Goal: Use online tool/utility: Use online tool/utility

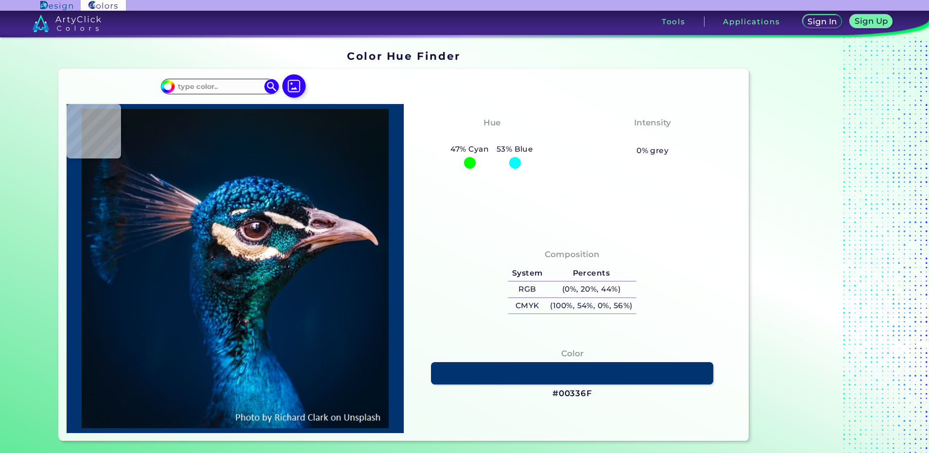
click at [291, 88] on img at bounding box center [293, 85] width 23 height 23
click at [0, 0] on input "file" at bounding box center [0, 0] width 0 height 0
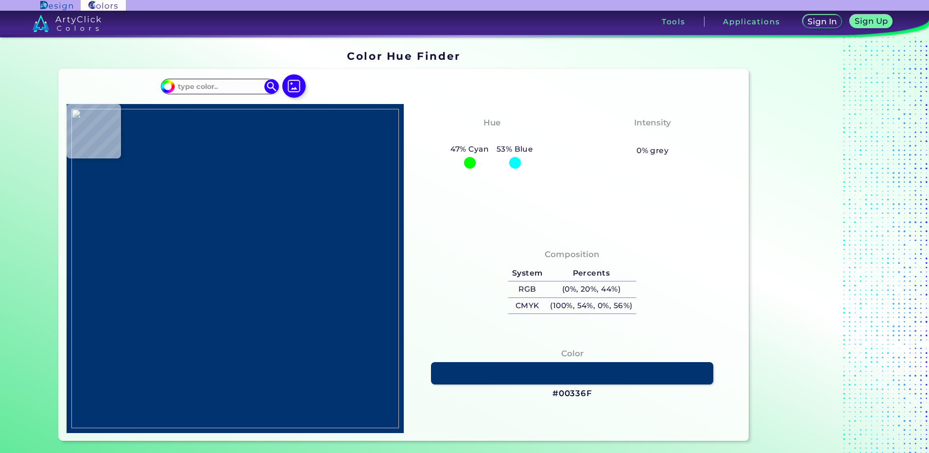
type input "#000000"
type input "#ffffff"
type input "#FFFFFF"
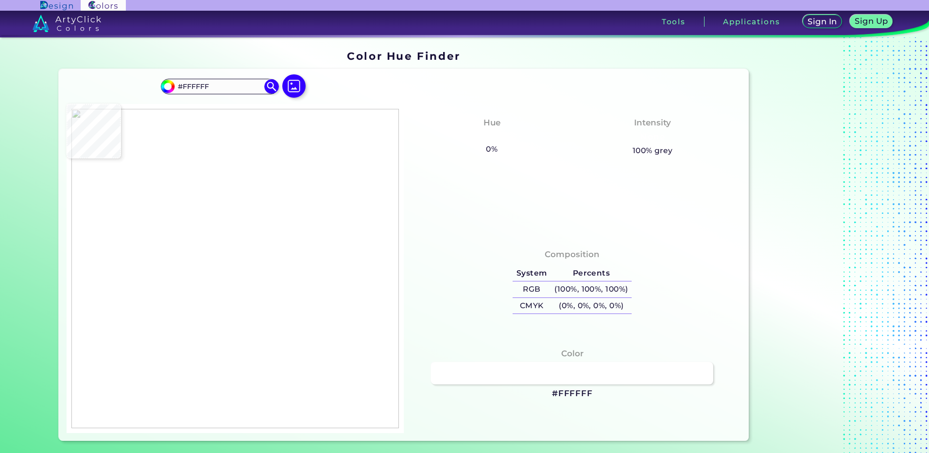
type input "#fbfefe"
type input "#FBFEFE"
type input "#dcc6c6"
type input "#DCC6C6"
type input "#c8ba9f"
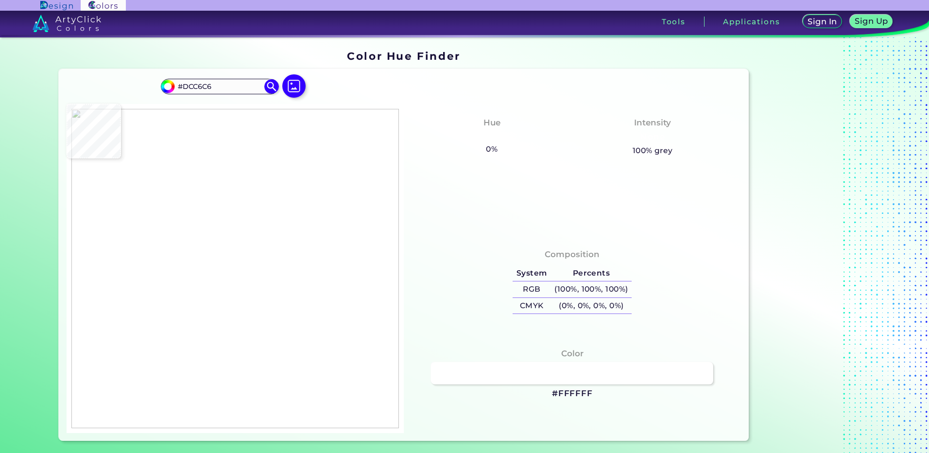
type input "#C8BA9F"
type input "#4c4b4a"
type input "#4C4B4A"
type input "#ffffff"
type input "#FFFFFF"
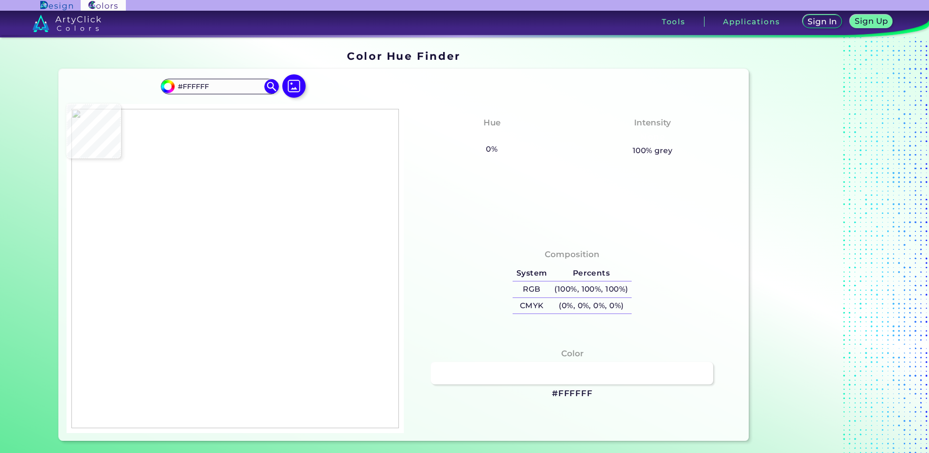
type input "#fffffb"
type input "#FFFFFB"
type input "#413951"
type input "#393046"
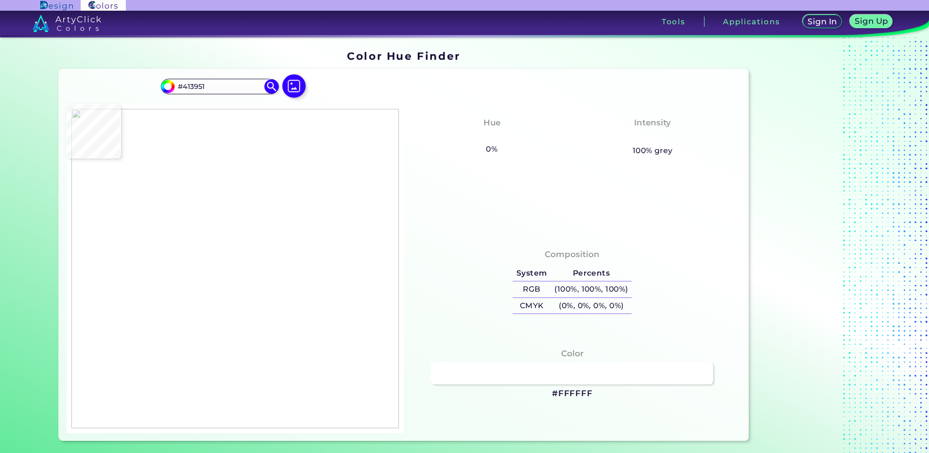
type input "#393046"
type input "#54363f"
type input "#54363F"
type input "#e4d0bd"
type input "#E4D0BD"
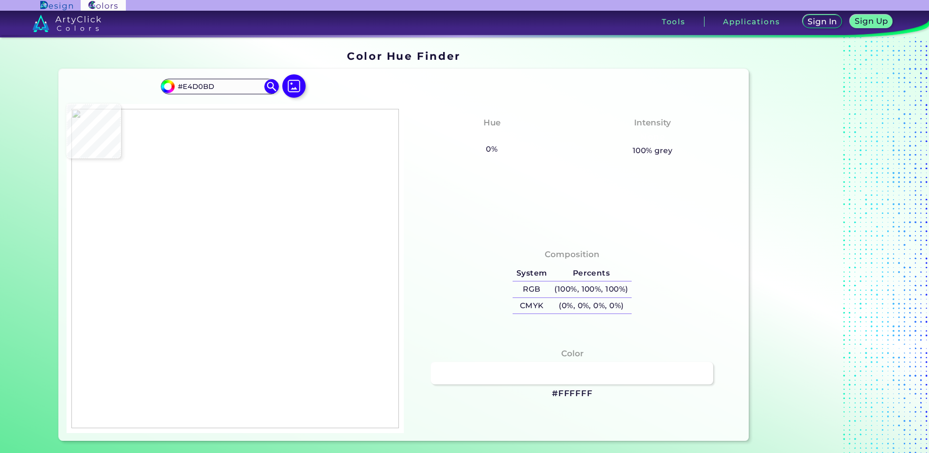
type input "#f2e8dc"
type input "#F2E8DC"
type input "#f3e9dd"
type input "#F3E9DD"
type input "#f4eade"
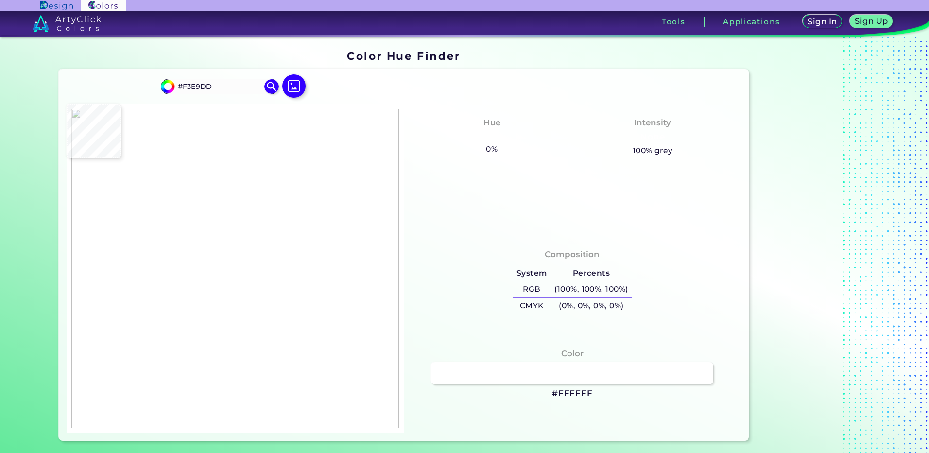
type input "#F4EADE"
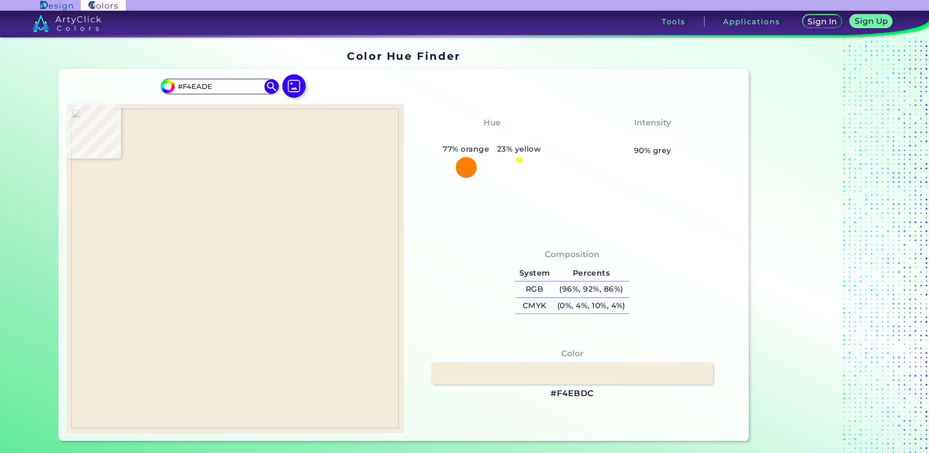
type input "#f4ebdc"
type input "#F4EBDC"
type input "#f0e5da"
type input "#F0E5DA"
type input "#ac8873"
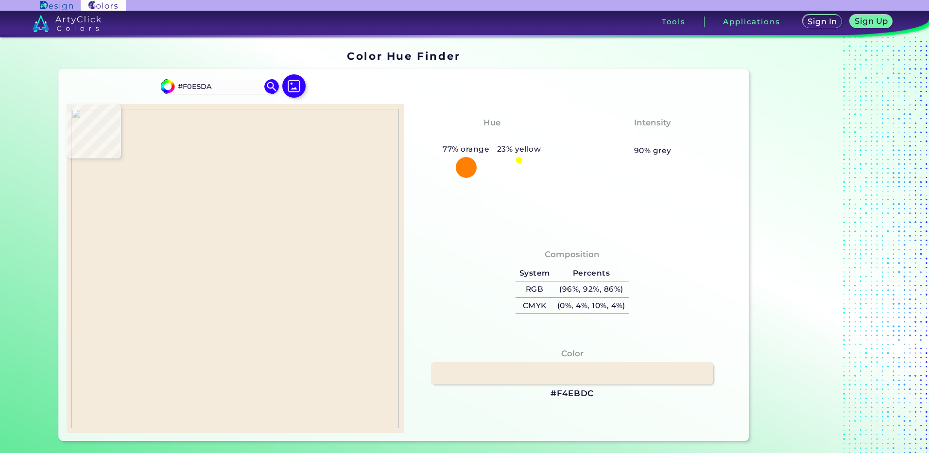
type input "#AC8873"
type input "#64493d"
type input "#64493D"
type input "#807677"
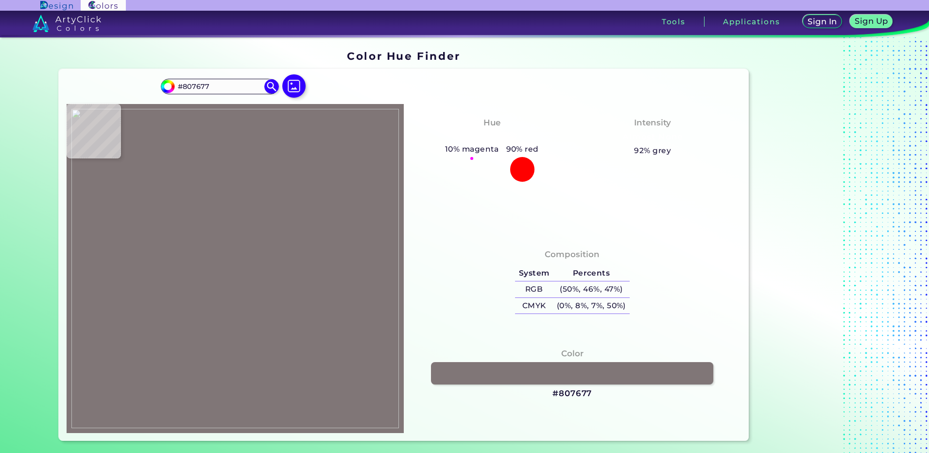
type input "#4f4349"
type input "#4F4349"
type input "#fefefc"
type input "#FEFEFC"
type input "#504645"
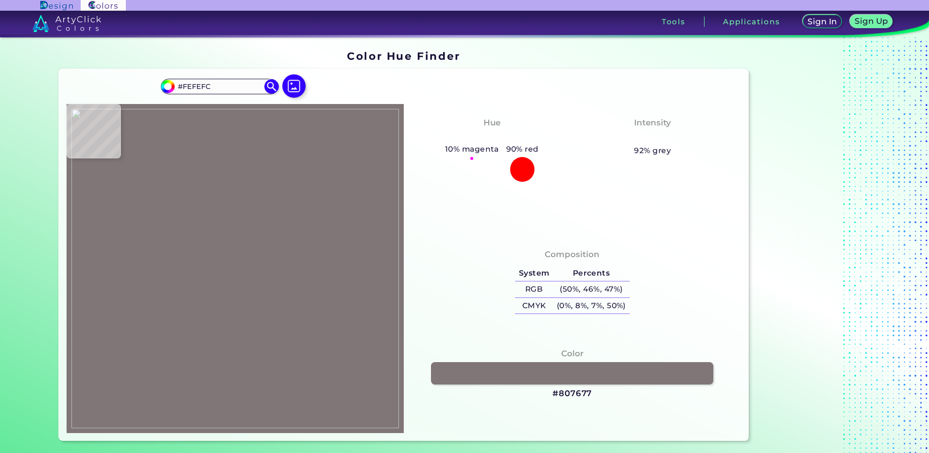
type input "#504645"
type input "#4f4649"
type input "#4F4649"
type input "#4f494b"
type input "#4F494B"
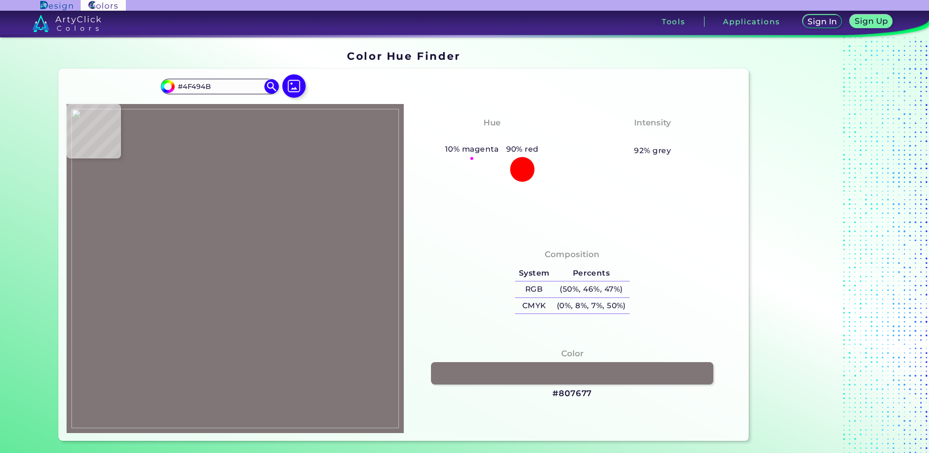
type input "#7babbb"
type input "#7BABBB"
type input "#4c5e72"
type input "#4C5E72"
type input "#2e2c39"
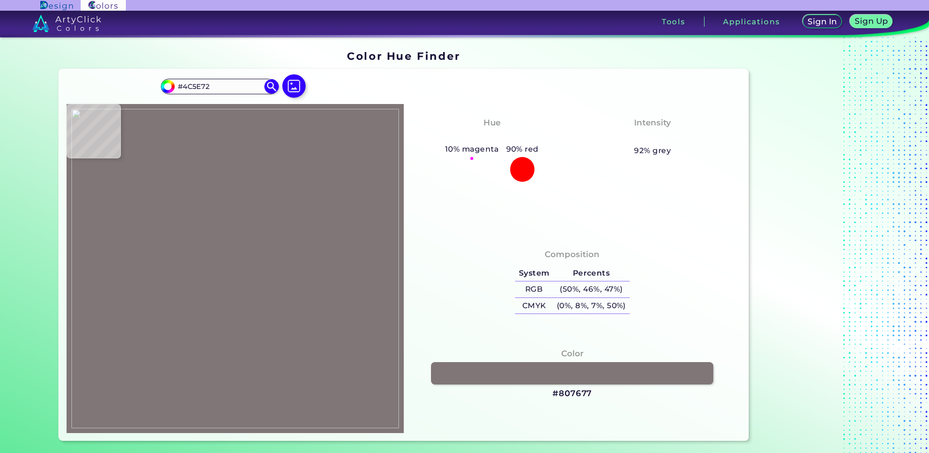
type input "#2E2C39"
type input "#4a3da8"
type input "#4A3DA8"
type input "#272532"
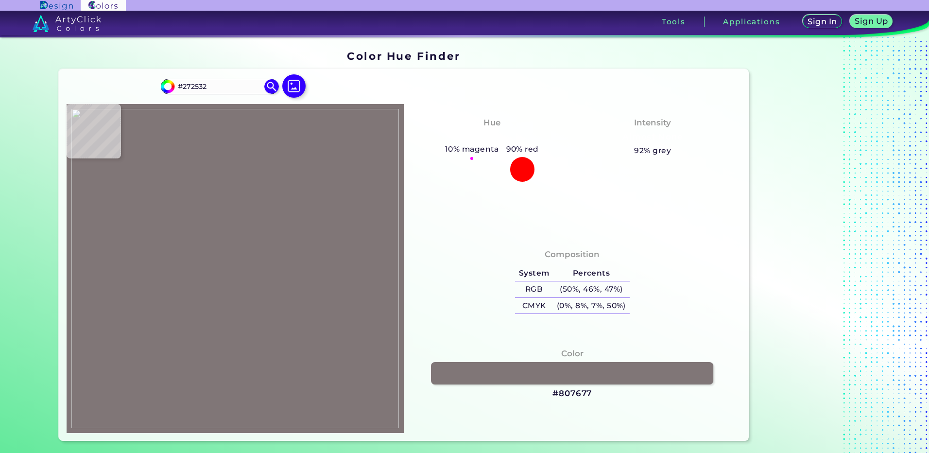
type input "#1a181d"
type input "#1A181D"
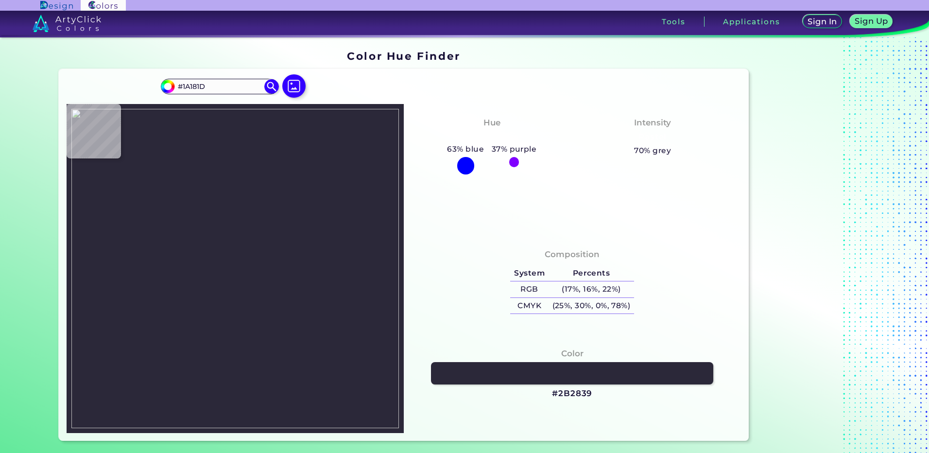
type input "#2b2839"
type input "#2B2839"
type input "#292637"
type input "#282633"
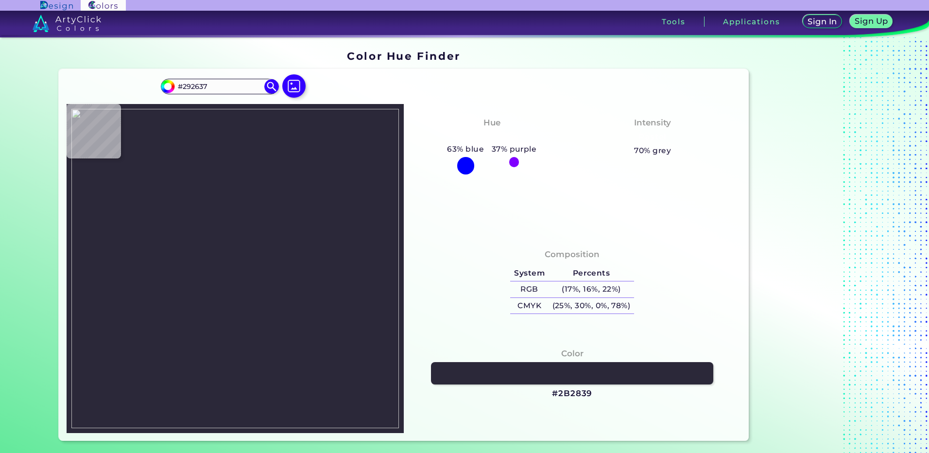
type input "#282633"
type input "#24222c"
type input "#24222C"
type input "#2a1a85"
type input "#2A1A85"
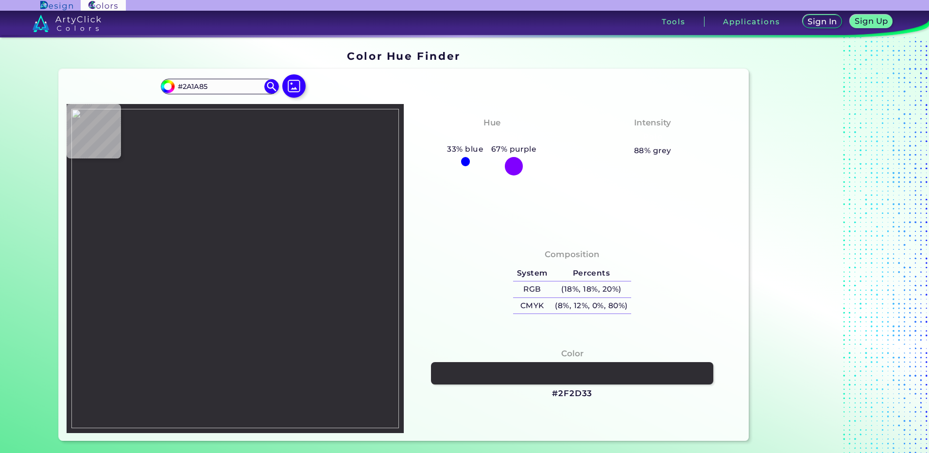
type input "#2f2d33"
type input "#2F2D33"
type input "#7198b1"
type input "#7198B1"
type input "#56829b"
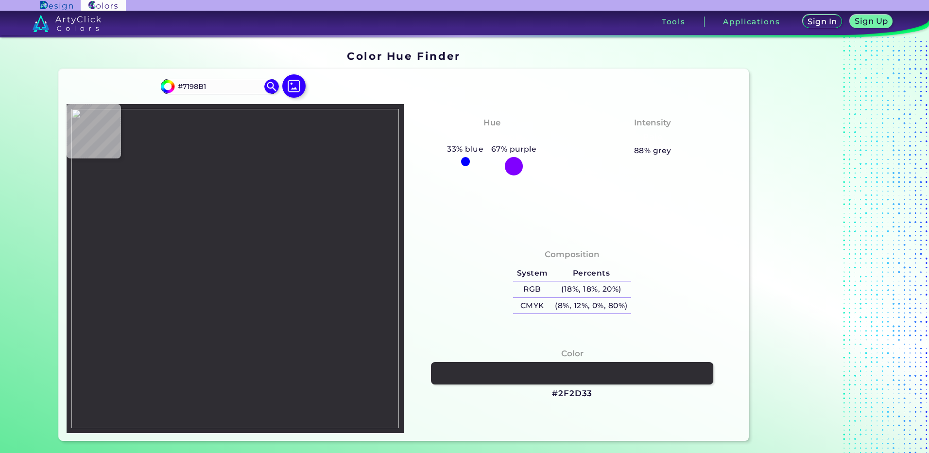
type input "#56829B"
type input "#202432"
type input "#342d34"
type input "#342D34"
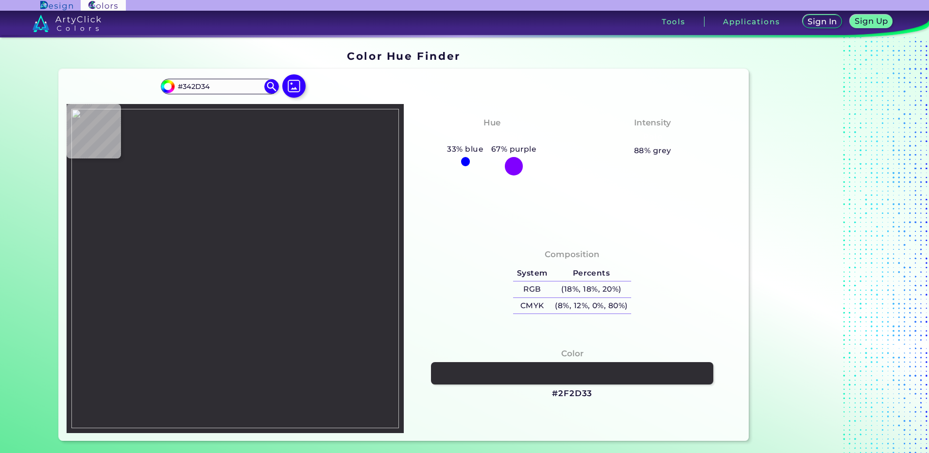
type input "#3e3b41"
type input "#3E3B41"
type input "#3e3d42"
type input "#3E3D42"
type input "#403d43"
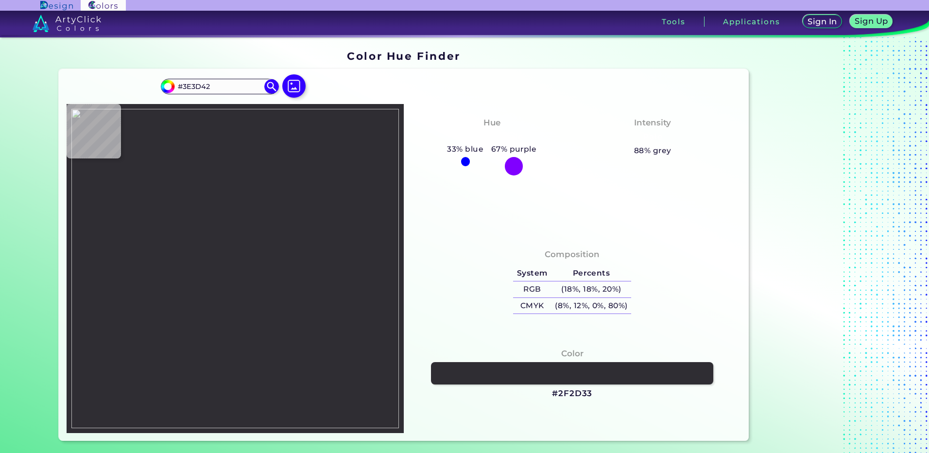
type input "#403D43"
type input "#433d40"
type input "#433D40"
type input "#453c3f"
type input "#453C3F"
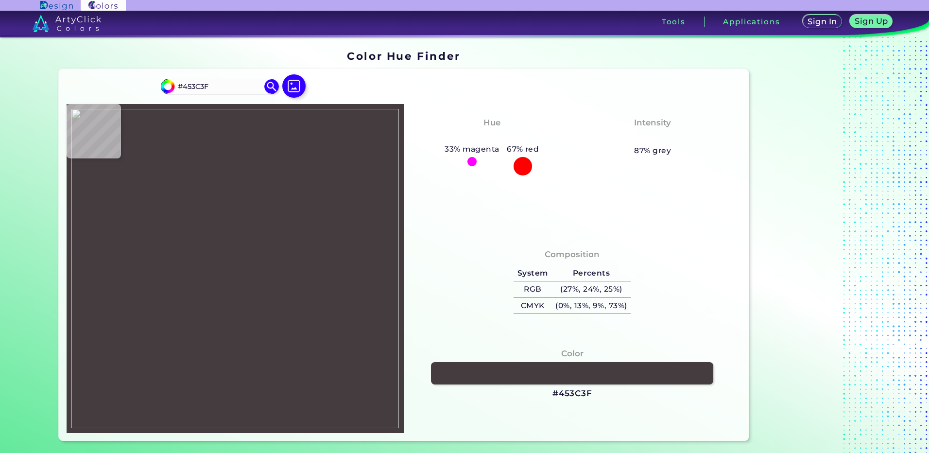
type input "#433d3f"
type input "#433D3F"
type input "#443e40"
type input "#443E40"
type input "#433d3f"
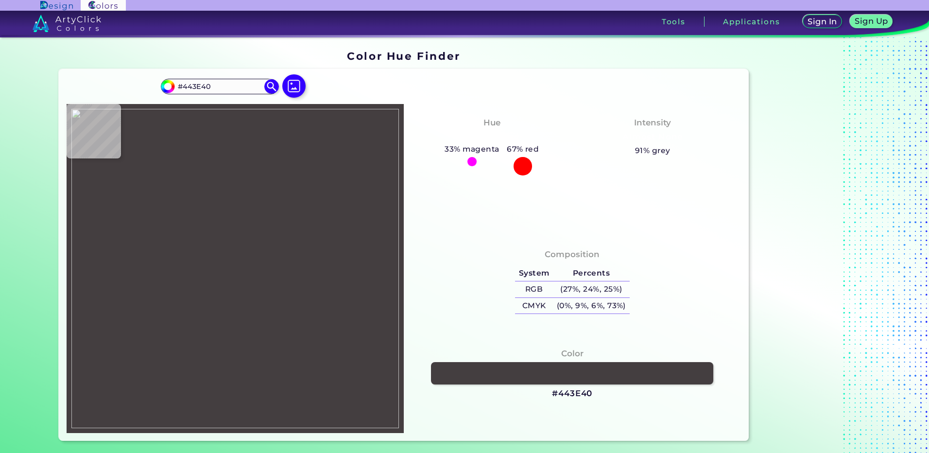
type input "#433D3F"
type input "#413b3d"
type input "#413B3D"
type input "#3f3c3f"
type input "#3F3C3F"
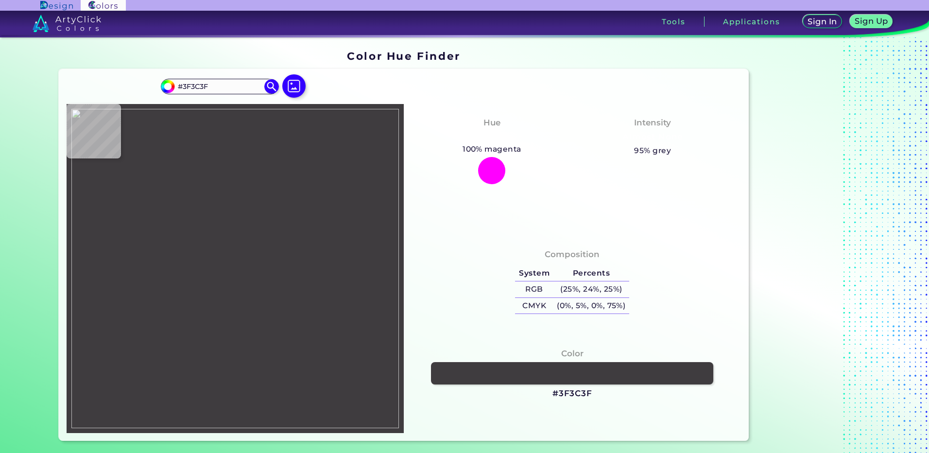
type input "#3e3b41"
type input "#3E3B41"
type input "#3e3b42"
type input "#3E3B42"
type input "#3e3b41"
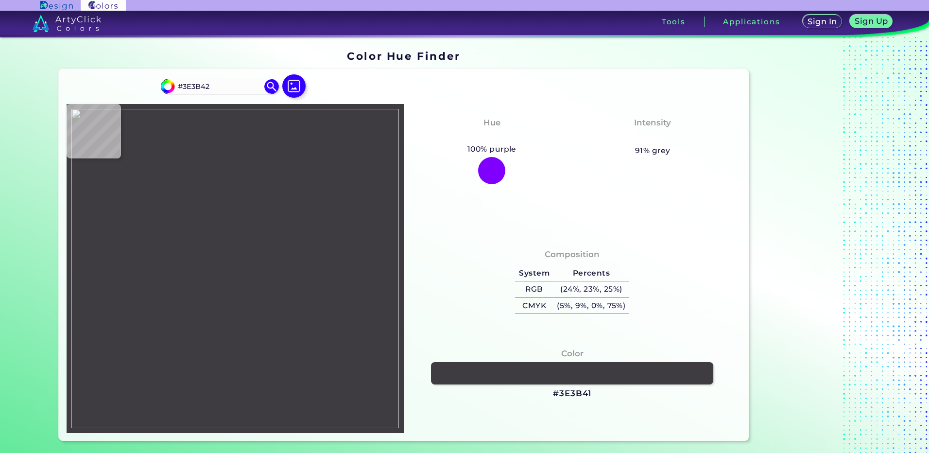
type input "#3E3B41"
type input "#413b3d"
type input "#413B3D"
type input "#413b3f"
type input "#413B3F"
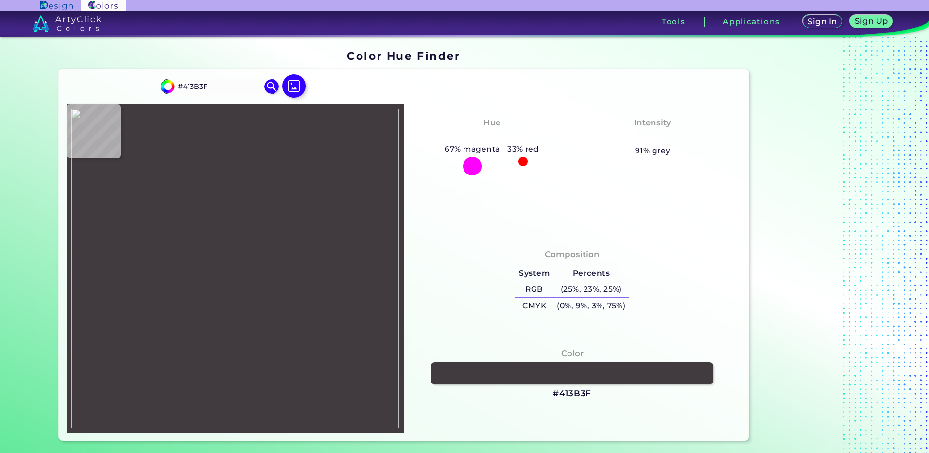
type input "#403a3e"
type input "#403A3E"
type input "#413b40"
type input "#413B40"
click at [240, 199] on img at bounding box center [235, 268] width 328 height 319
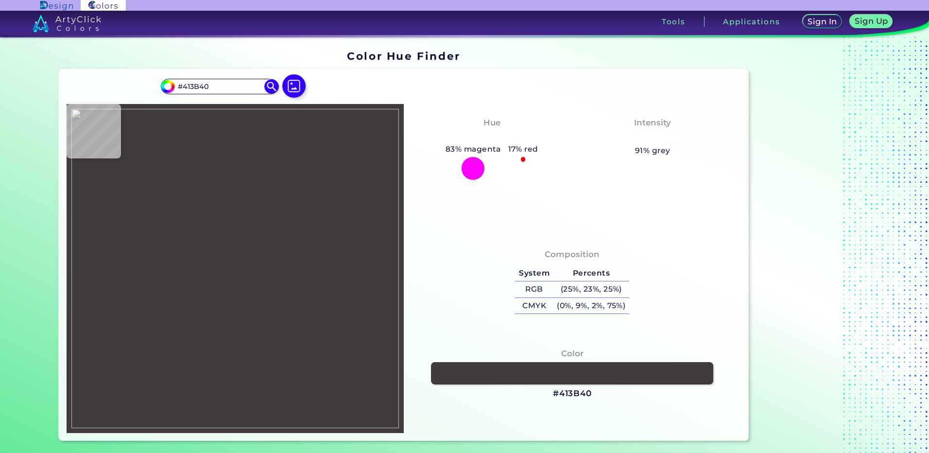
click at [562, 392] on h3 "#413B40" at bounding box center [572, 394] width 39 height 12
click at [244, 165] on img at bounding box center [235, 268] width 328 height 319
type input "#f8fdf5"
type input "#F8FDF5"
type input "#fafafa"
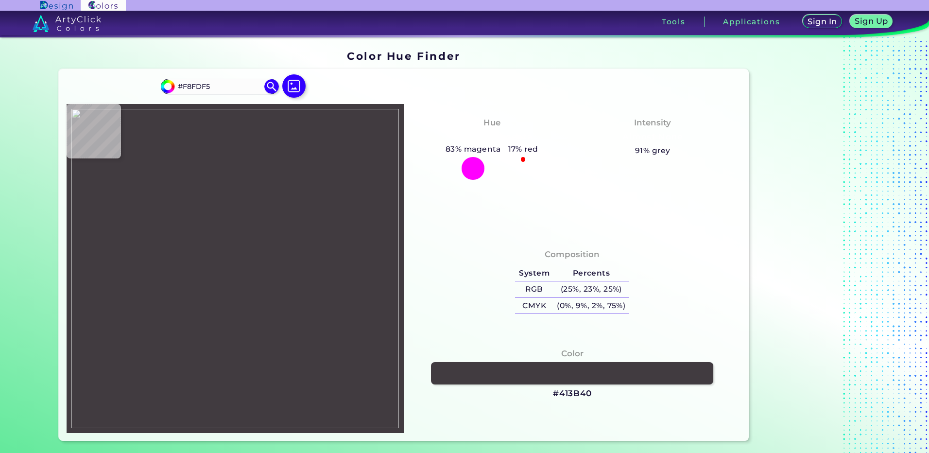
type input "#FAFAFA"
type input "#ffffff"
type input "#FFFFFF"
type input "#fffffd"
type input "#FFFFFD"
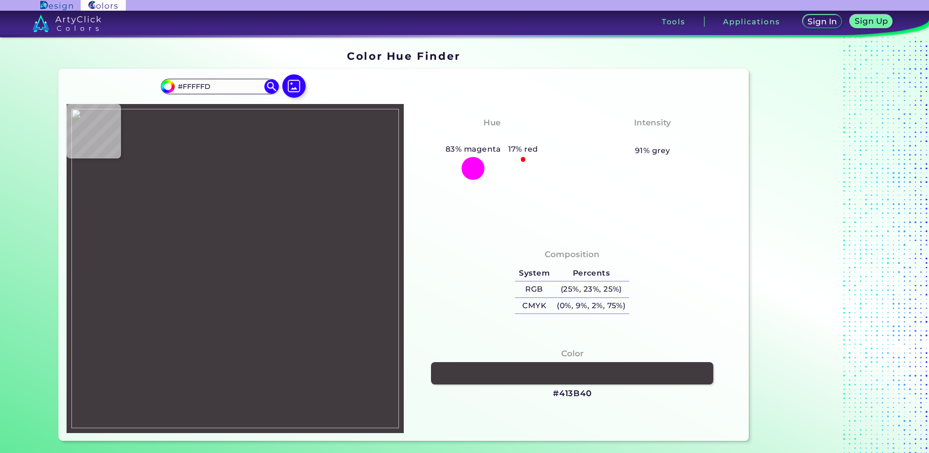
type input "#645760"
type input "#fcf8f8"
type input "#FCF8F8"
type input "#968a8a"
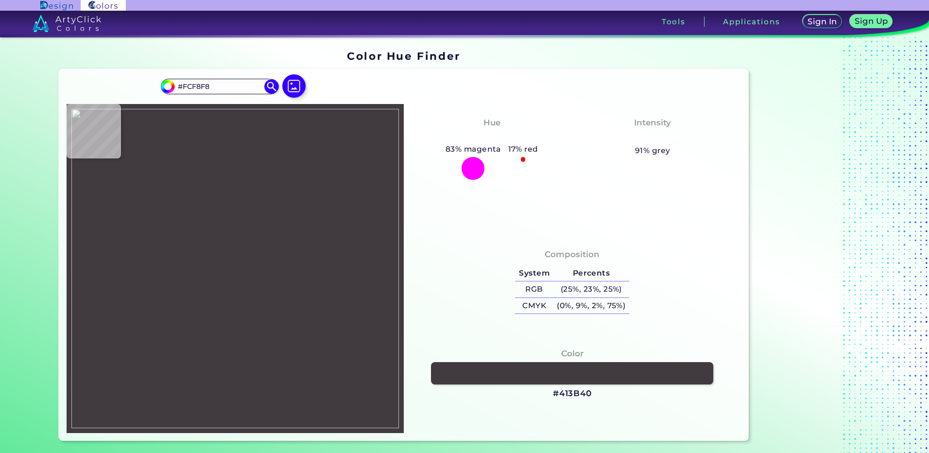
type input "#968A8A"
type input "#524443"
type input "#4d4342"
type input "#4D4342"
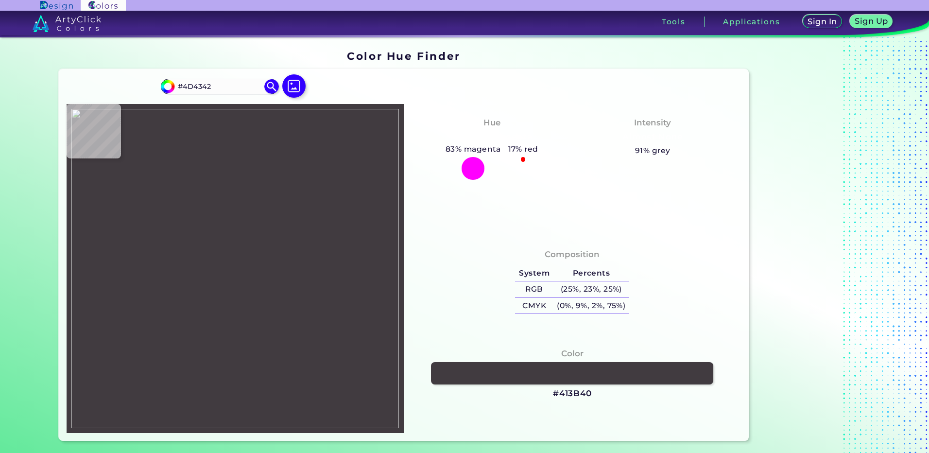
type input "#4c4243"
type input "#4C4243"
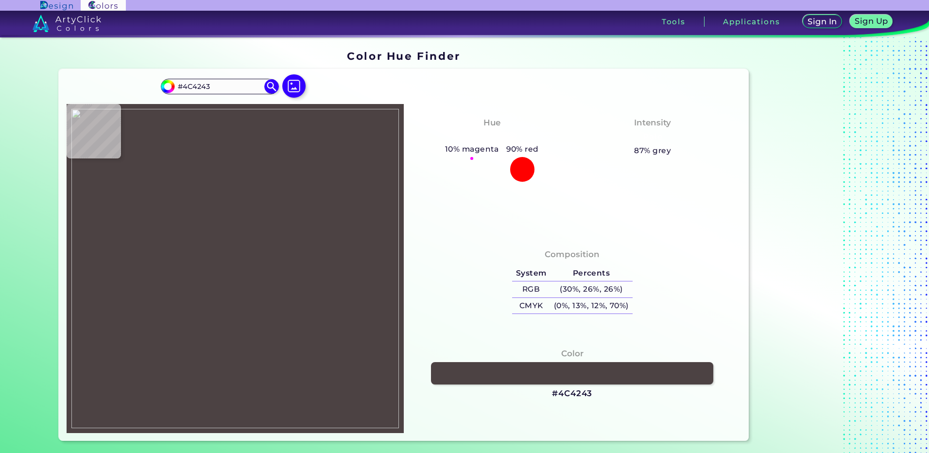
type input "#4d4342"
type input "#4D4342"
type input "#4e4543"
type input "#4E4543"
type input "#514543"
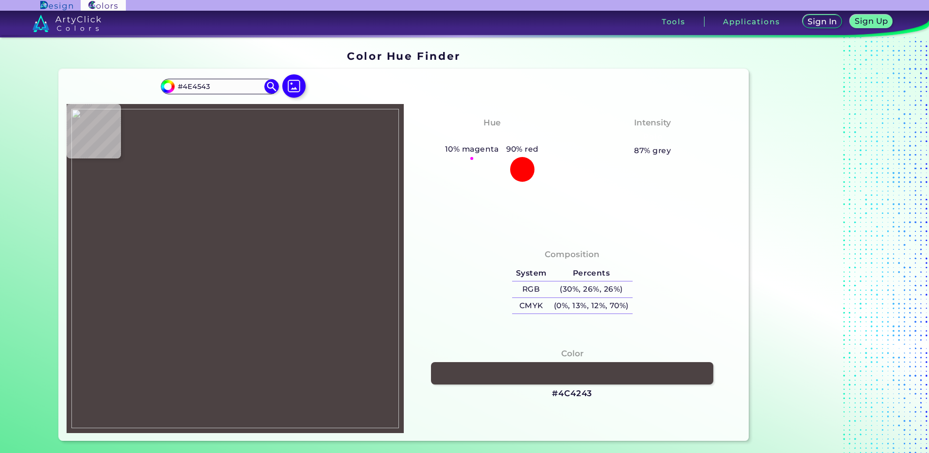
type input "#514543"
type input "#584645"
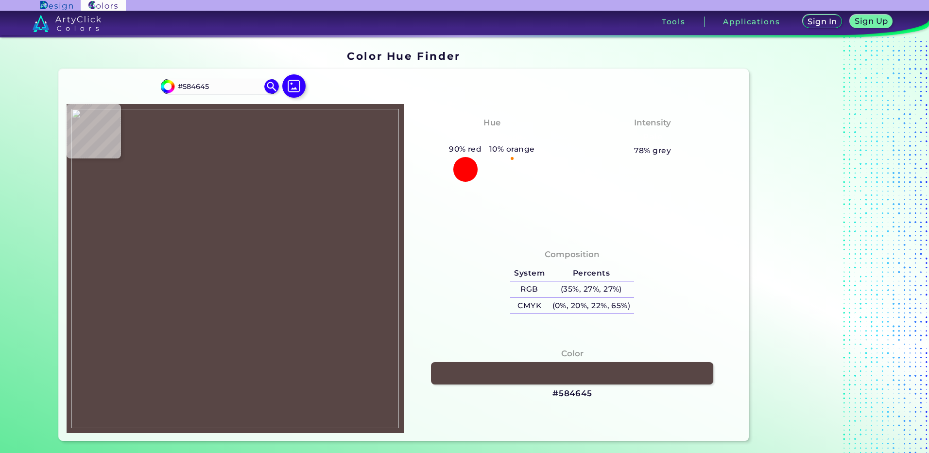
type input "#564845"
type input "#7a7266"
type input "#7A7266"
type input "#b39e91"
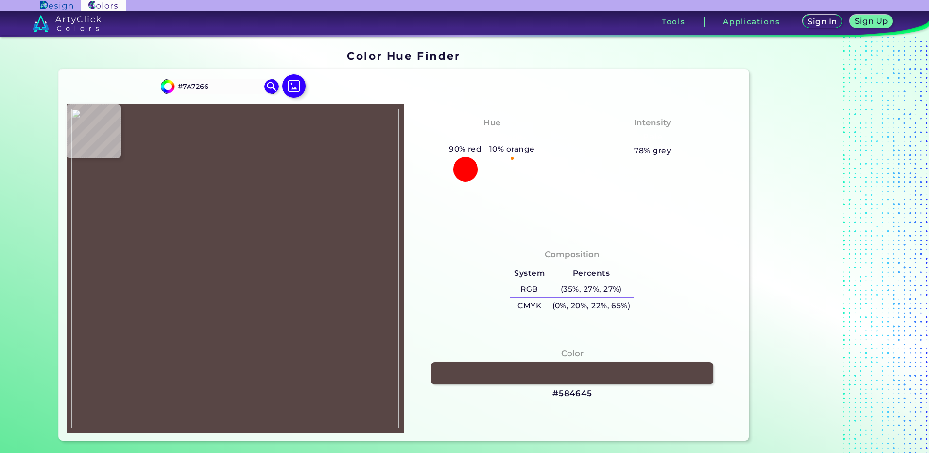
type input "#B39E91"
type input "#7d6f5f"
type input "#7D6F5F"
type input "#61594f"
type input "#61594F"
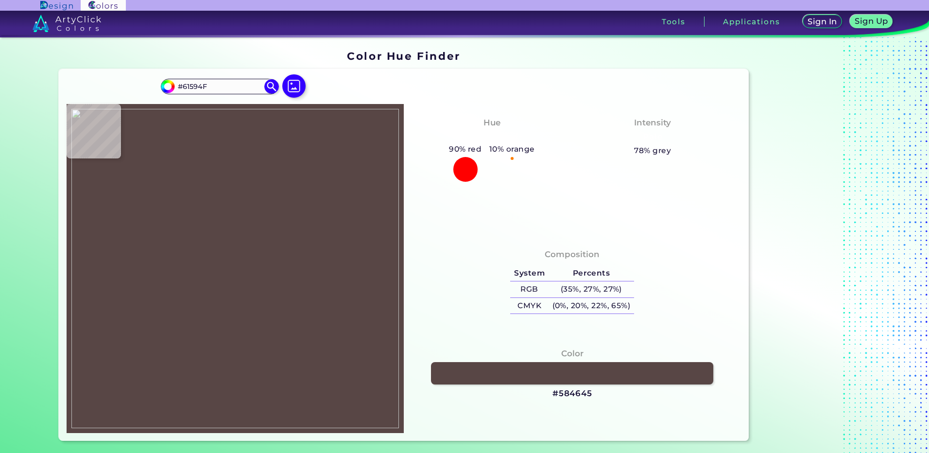
type input "#5e6052"
type input "#5E6052"
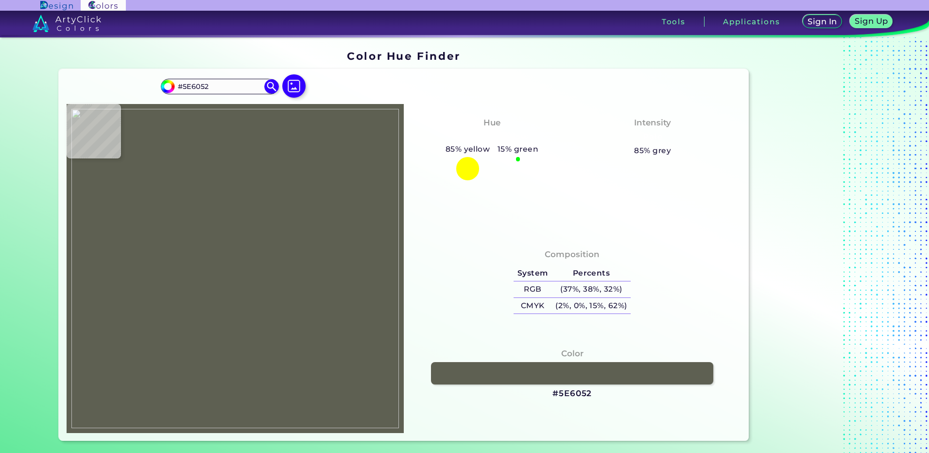
type input "#8e8e86"
type input "#8E8E86"
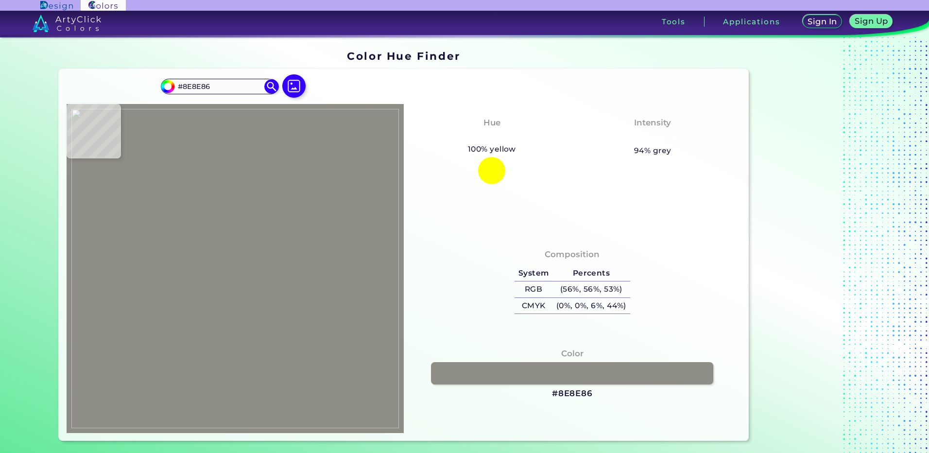
type input "#7a7572"
type input "#7A7572"
type input "#5a4c4d"
type input "#5A4C4D"
type input "#9e8d8f"
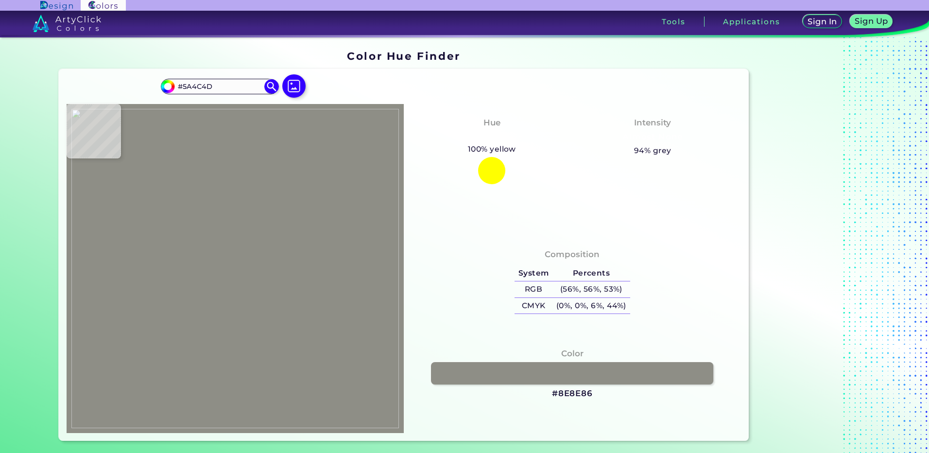
type input "#9E8D8F"
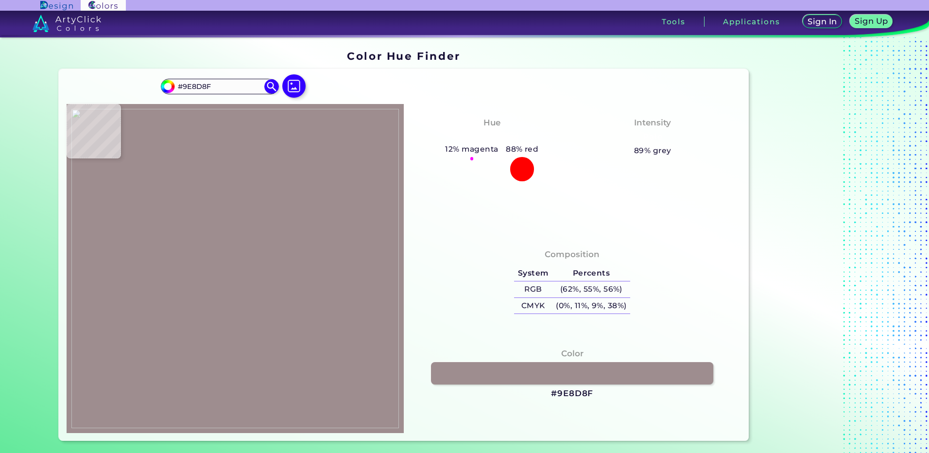
type input "#4e453f"
type input "#4E453F"
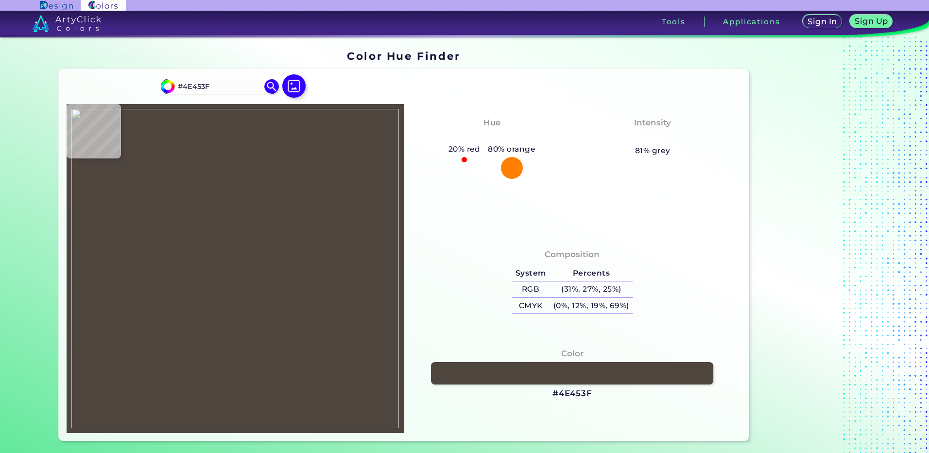
type input "#faf7f3"
type input "#FAF7F3"
type input "#faf8f7"
type input "#FAF8F7"
type input "#fdf9fb"
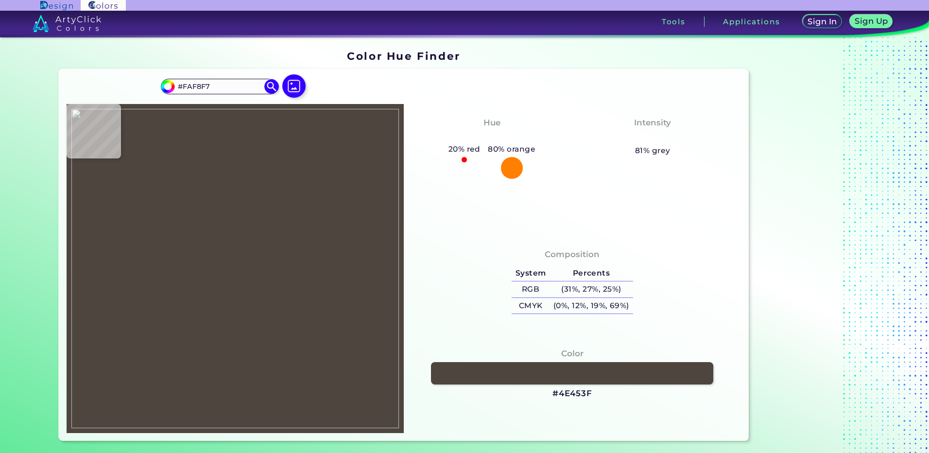
type input "#FDF9FB"
type input "#b8afb5"
type input "#B8AFB5"
type input "#fffdfe"
type input "#FFFDFE"
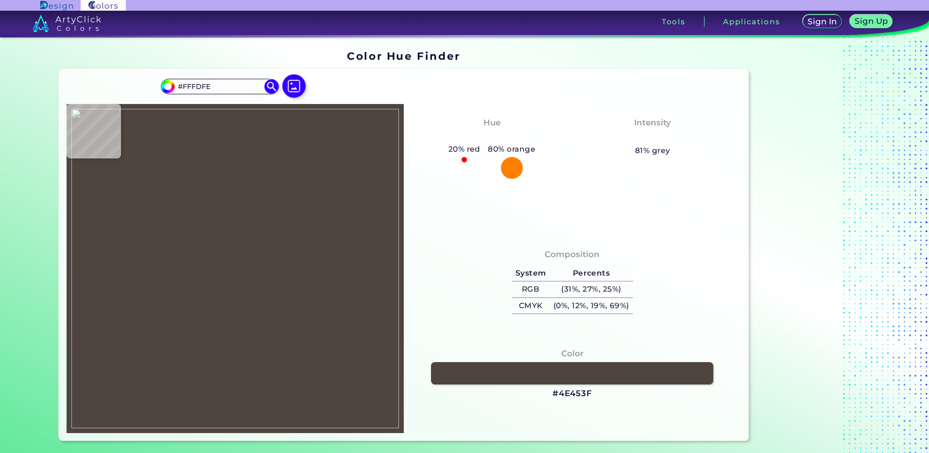
type input "#fefefe"
type input "#FEFEFE"
type input "#fefdfe"
type input "#FEFDFE"
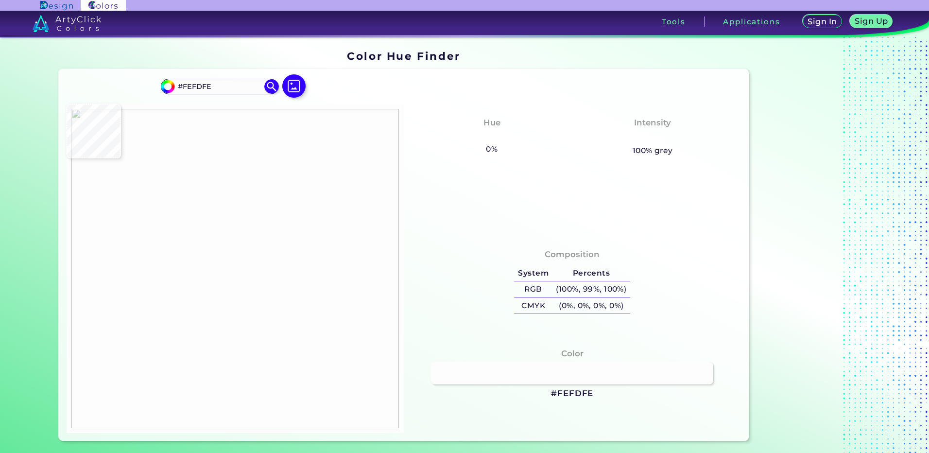
type input "#757378"
type input "#a19ea6"
type input "#A19EA6"
type input "#aeabb7"
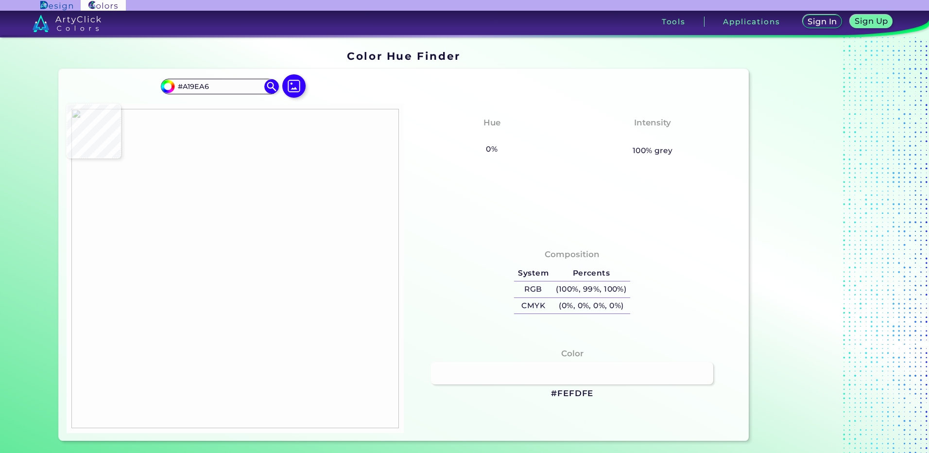
type input "#AEABB7"
type input "#978c96"
type input "#978C96"
type input "#dec5b8"
type input "#DEC5B8"
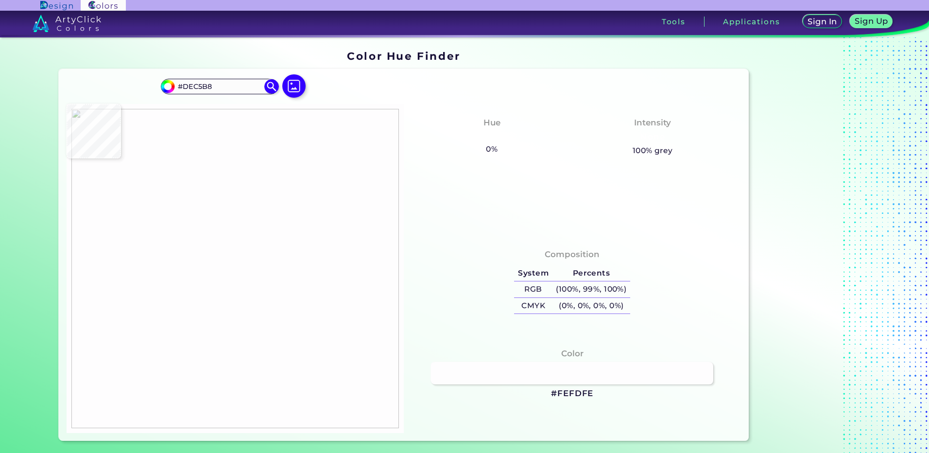
type input "#392b2a"
type input "#392B2A"
type input "#322c2c"
type input "#322C2C"
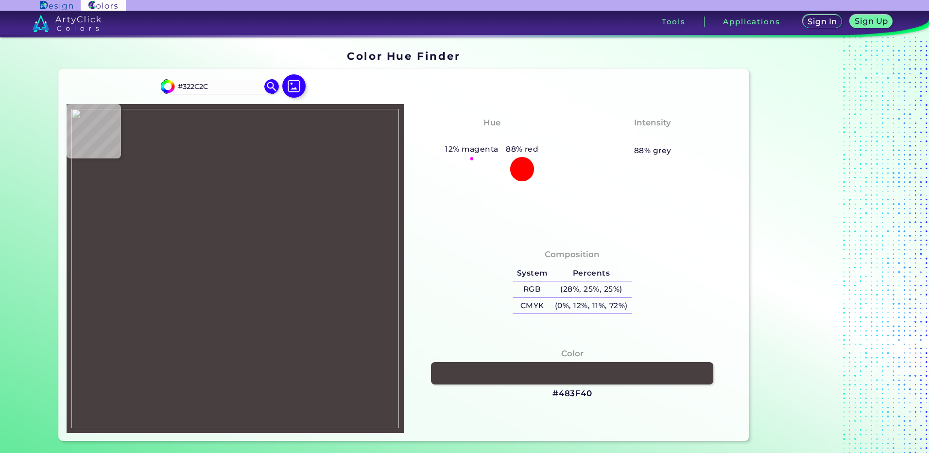
type input "#483f40"
type input "#483F40"
type input "#3f3637"
type input "#3F3637"
type input "#2d2729"
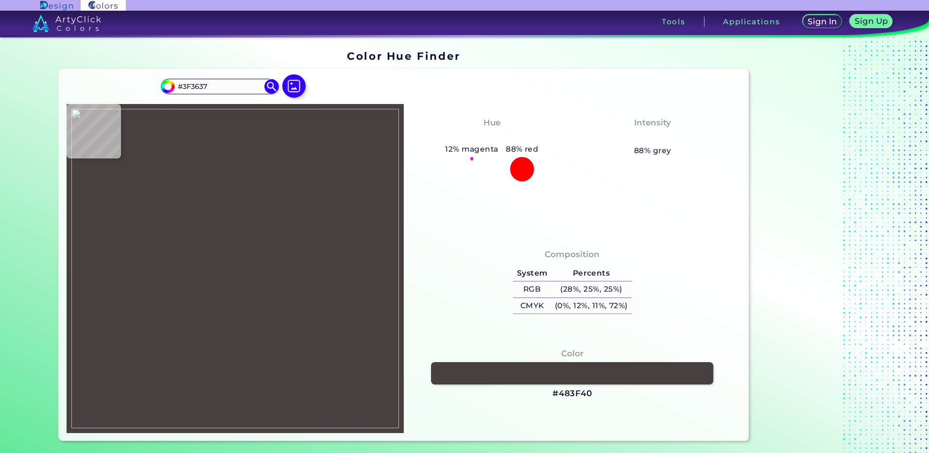
type input "#2D2729"
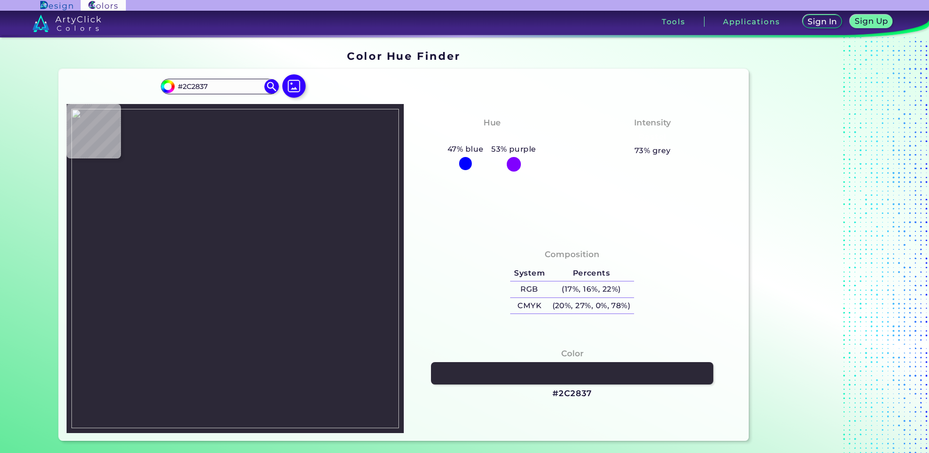
click at [244, 251] on img at bounding box center [235, 268] width 328 height 319
click at [578, 394] on h3 "#2C2837" at bounding box center [572, 394] width 39 height 12
click at [219, 245] on img at bounding box center [235, 268] width 328 height 319
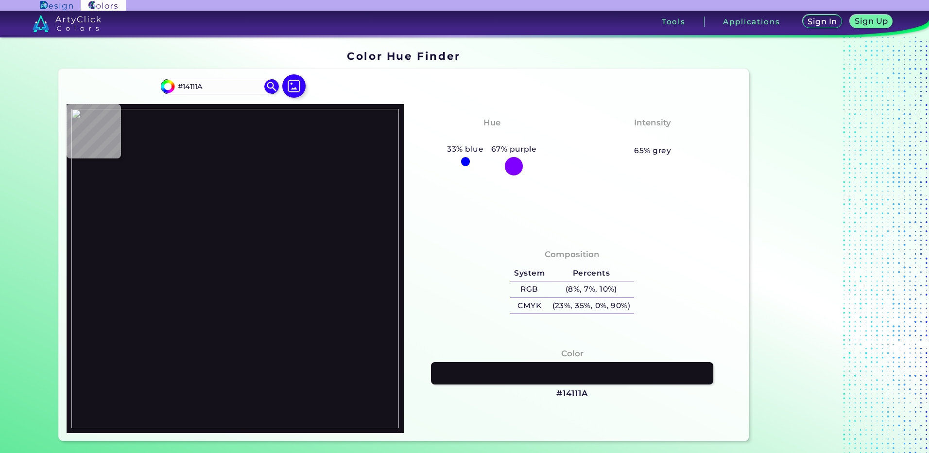
click at [252, 250] on img at bounding box center [235, 268] width 328 height 319
click at [575, 394] on h3 "#14111A" at bounding box center [572, 394] width 32 height 12
click at [257, 192] on img at bounding box center [235, 268] width 328 height 319
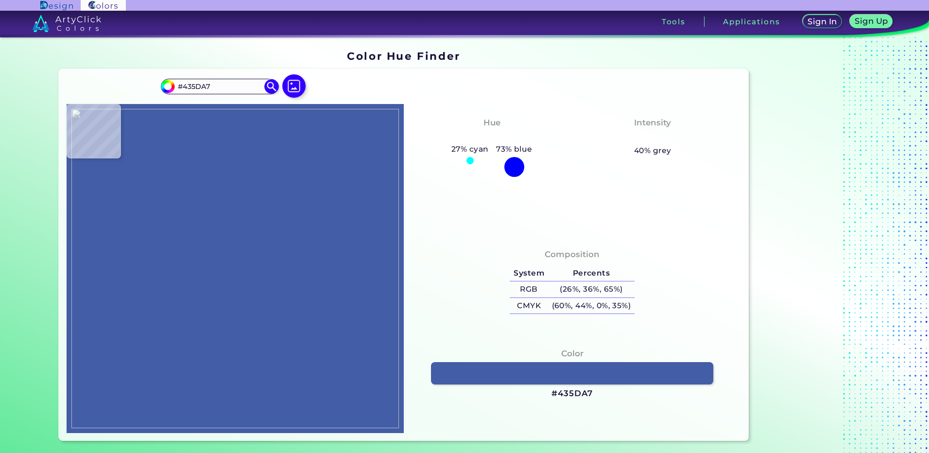
click at [272, 208] on img at bounding box center [235, 268] width 328 height 319
click at [570, 395] on h3 "#435DA7" at bounding box center [572, 394] width 41 height 12
click at [259, 189] on img at bounding box center [235, 268] width 328 height 319
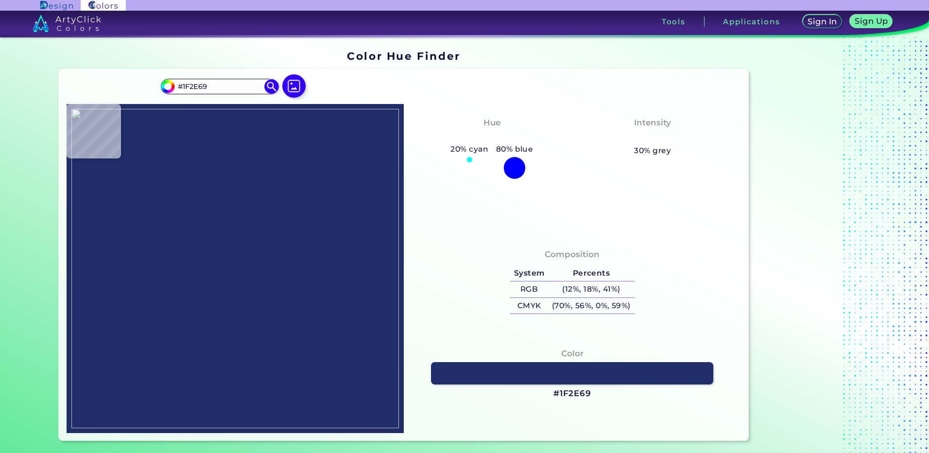
click at [258, 186] on img at bounding box center [235, 268] width 328 height 319
click at [564, 389] on h3 "#1F2E69" at bounding box center [573, 394] width 38 height 12
click at [263, 195] on img at bounding box center [235, 268] width 328 height 319
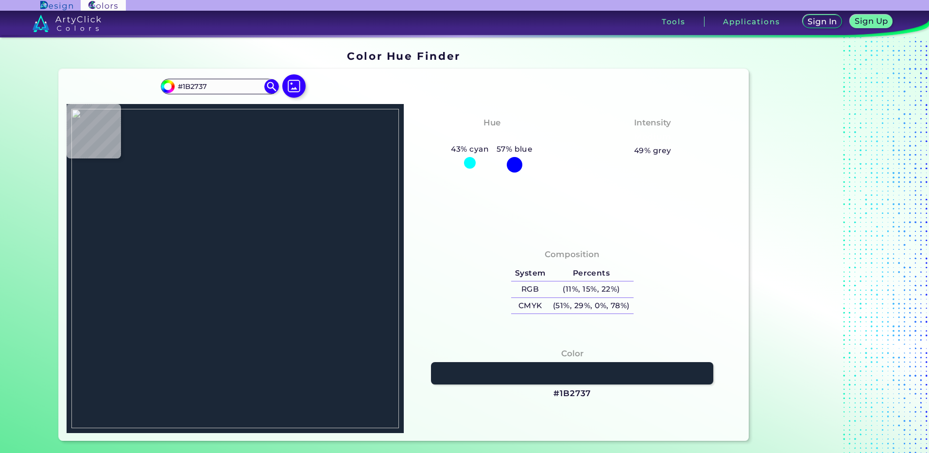
click at [275, 206] on img at bounding box center [235, 268] width 328 height 319
click at [561, 388] on h3 "#1B2737" at bounding box center [572, 394] width 37 height 12
click at [207, 210] on img at bounding box center [235, 268] width 328 height 319
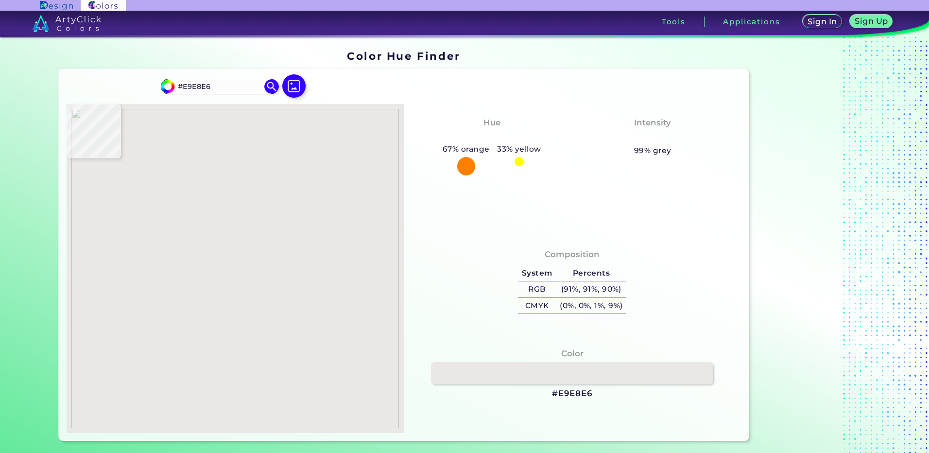
click at [213, 192] on img at bounding box center [235, 268] width 328 height 319
click at [567, 394] on h3 "#E9E8E6" at bounding box center [572, 394] width 41 height 12
click at [219, 187] on img at bounding box center [235, 268] width 328 height 319
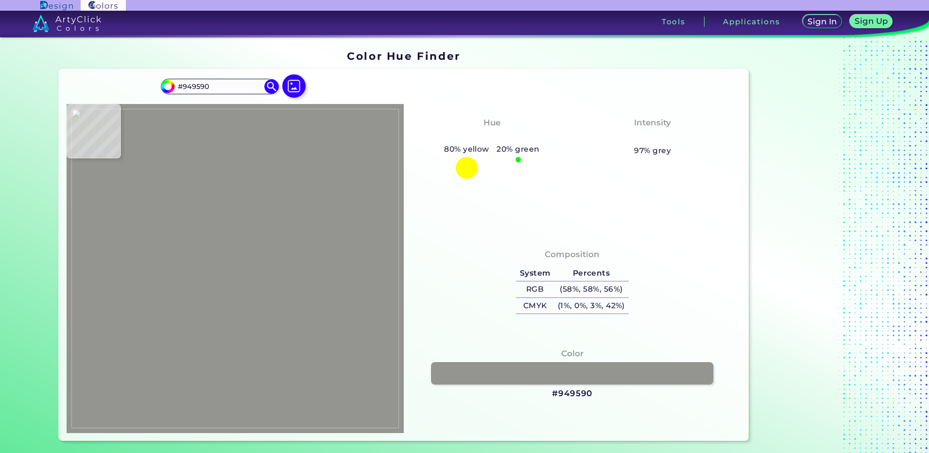
click at [212, 185] on img at bounding box center [235, 268] width 328 height 319
click at [571, 397] on h3 "#949590" at bounding box center [572, 394] width 40 height 12
click at [215, 225] on img at bounding box center [235, 268] width 328 height 319
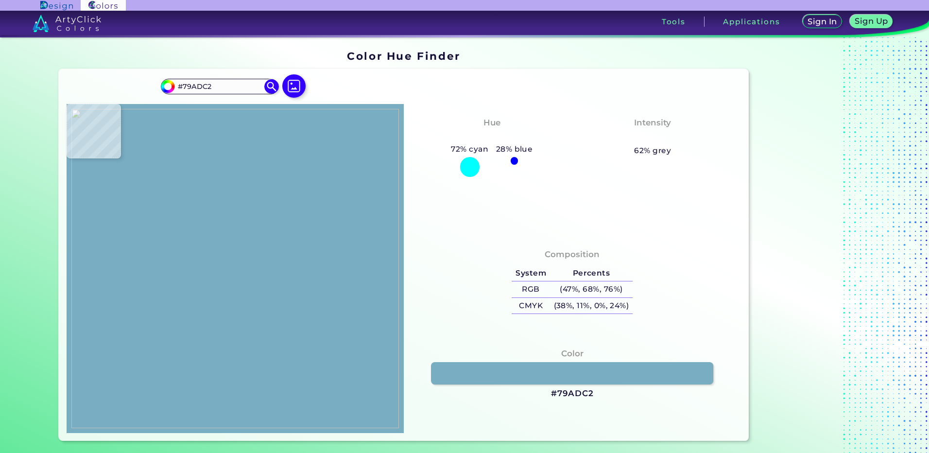
click at [208, 219] on img at bounding box center [235, 268] width 328 height 319
click at [208, 220] on img at bounding box center [235, 268] width 328 height 319
click at [208, 222] on img at bounding box center [235, 268] width 328 height 319
click at [572, 393] on h3 "#74B2C6" at bounding box center [572, 394] width 41 height 12
click at [199, 210] on img at bounding box center [235, 268] width 328 height 319
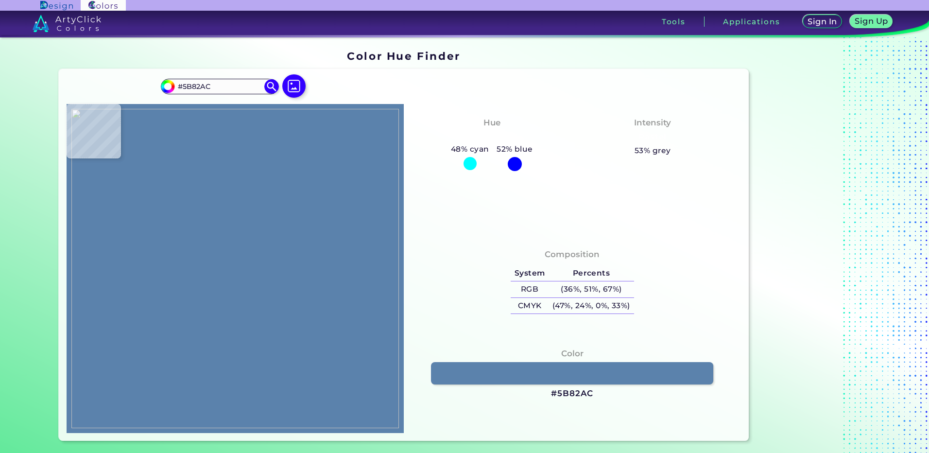
click at [214, 221] on img at bounding box center [235, 268] width 328 height 319
click at [562, 398] on h3 "#5B82AC" at bounding box center [572, 394] width 42 height 12
drag, startPoint x: 265, startPoint y: 206, endPoint x: 255, endPoint y: 208, distance: 10.6
click at [265, 206] on img at bounding box center [235, 268] width 328 height 319
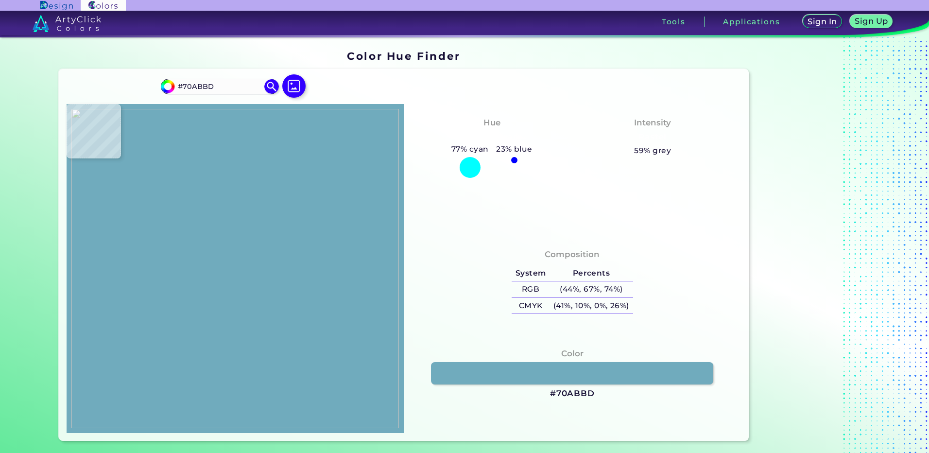
click at [234, 212] on img at bounding box center [235, 268] width 328 height 319
click at [573, 391] on h3 "#70ABBD" at bounding box center [572, 394] width 45 height 12
click at [244, 196] on img at bounding box center [235, 268] width 328 height 319
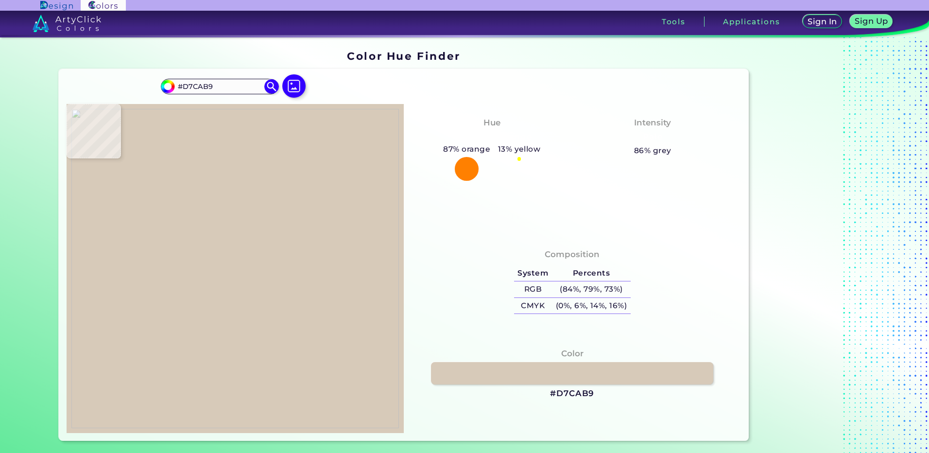
click at [247, 194] on img at bounding box center [235, 268] width 328 height 319
click at [247, 209] on img at bounding box center [235, 268] width 328 height 319
click at [573, 394] on h3 "#D6CFBB" at bounding box center [572, 394] width 45 height 12
click at [277, 233] on img at bounding box center [235, 268] width 328 height 319
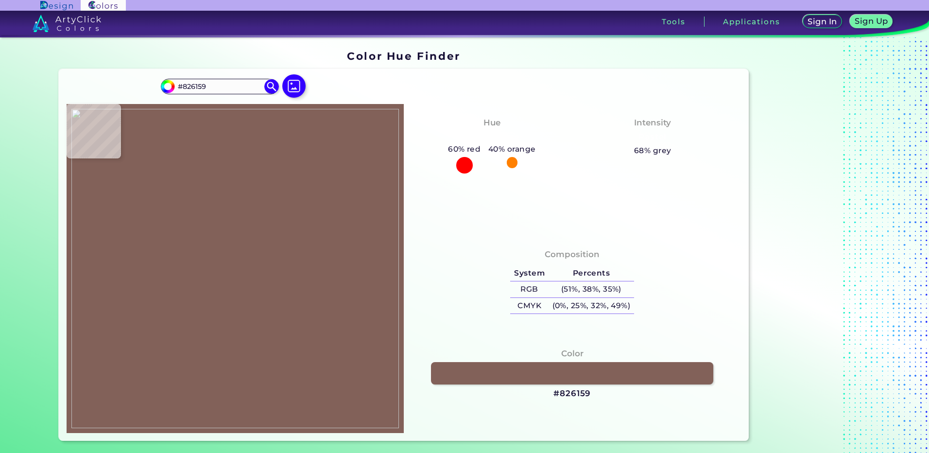
click at [259, 201] on img at bounding box center [235, 268] width 328 height 319
click at [569, 393] on h3 "#826159" at bounding box center [572, 394] width 37 height 12
click at [274, 221] on img at bounding box center [235, 268] width 328 height 319
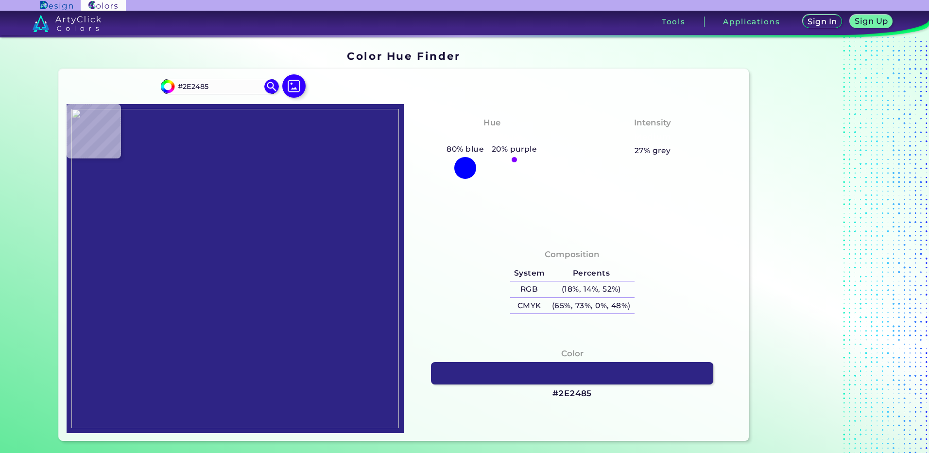
click at [230, 229] on img at bounding box center [235, 268] width 328 height 319
click at [560, 389] on h3 "#2E2485" at bounding box center [572, 394] width 39 height 12
click at [257, 232] on img at bounding box center [235, 268] width 328 height 319
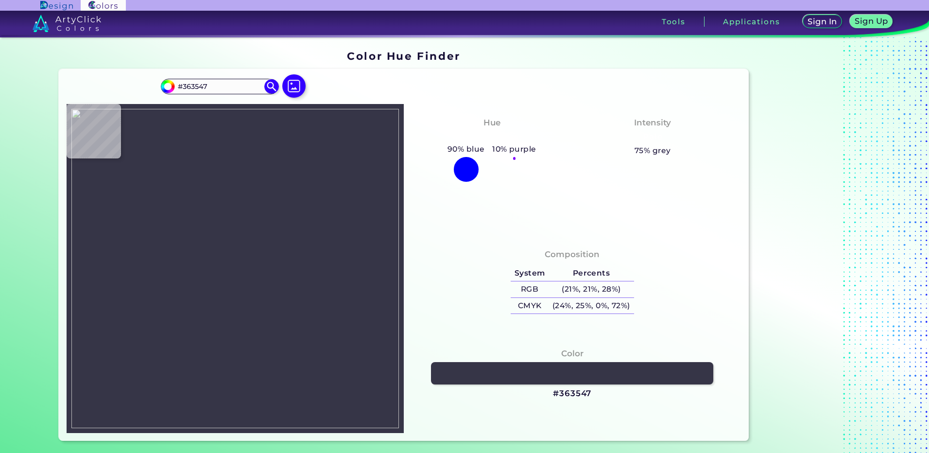
click at [238, 223] on img at bounding box center [235, 268] width 328 height 319
click at [560, 395] on h3 "#363547" at bounding box center [572, 394] width 38 height 12
click at [277, 225] on img at bounding box center [235, 268] width 328 height 319
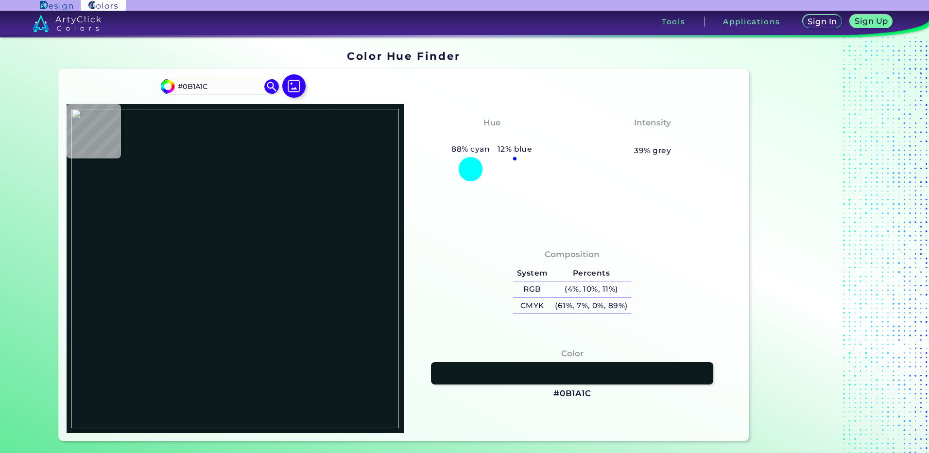
click at [275, 232] on img at bounding box center [235, 268] width 328 height 319
drag, startPoint x: 564, startPoint y: 395, endPoint x: 556, endPoint y: 394, distance: 7.8
click at [564, 395] on h3 "#0B1A1C" at bounding box center [573, 394] width 38 height 12
click at [274, 244] on img at bounding box center [235, 268] width 328 height 319
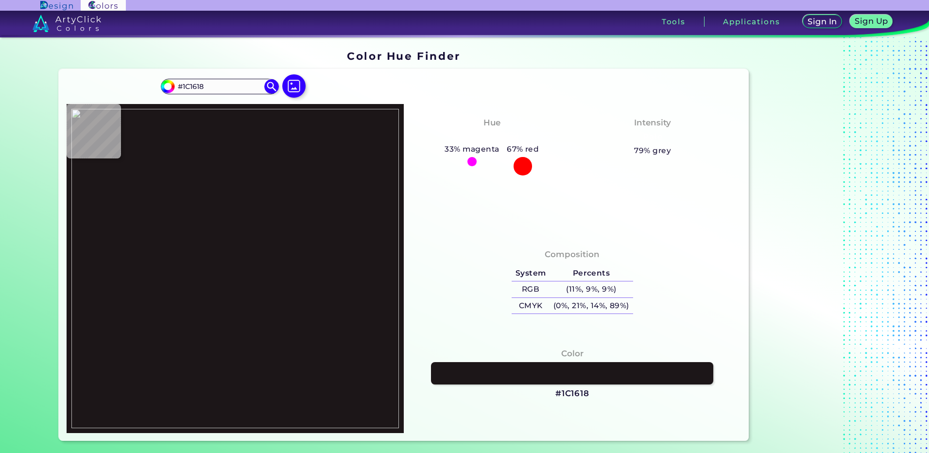
click at [276, 249] on img at bounding box center [235, 268] width 328 height 319
drag, startPoint x: 567, startPoint y: 394, endPoint x: 544, endPoint y: 394, distance: 22.8
click at [567, 394] on h3 "#1C1618" at bounding box center [572, 394] width 34 height 12
click at [214, 225] on img at bounding box center [235, 268] width 328 height 319
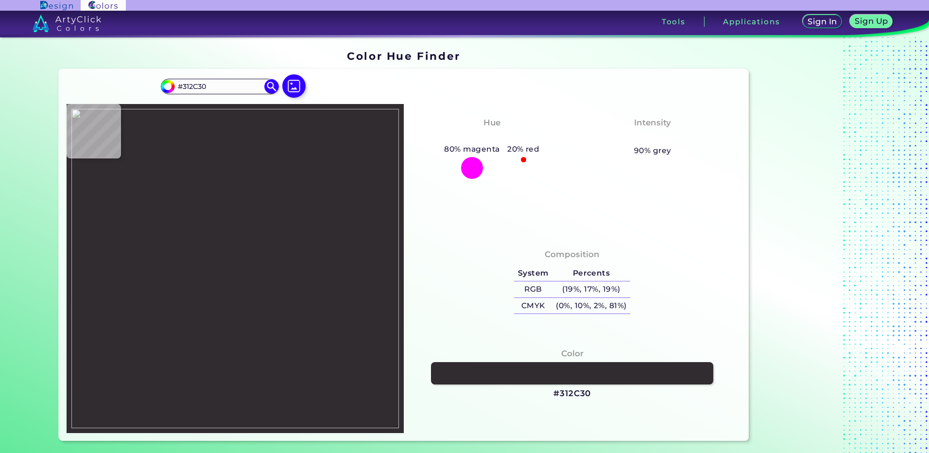
click at [203, 223] on img at bounding box center [235, 268] width 328 height 319
click at [556, 392] on h3 "#312C30" at bounding box center [572, 394] width 37 height 12
click at [243, 170] on img at bounding box center [235, 268] width 328 height 319
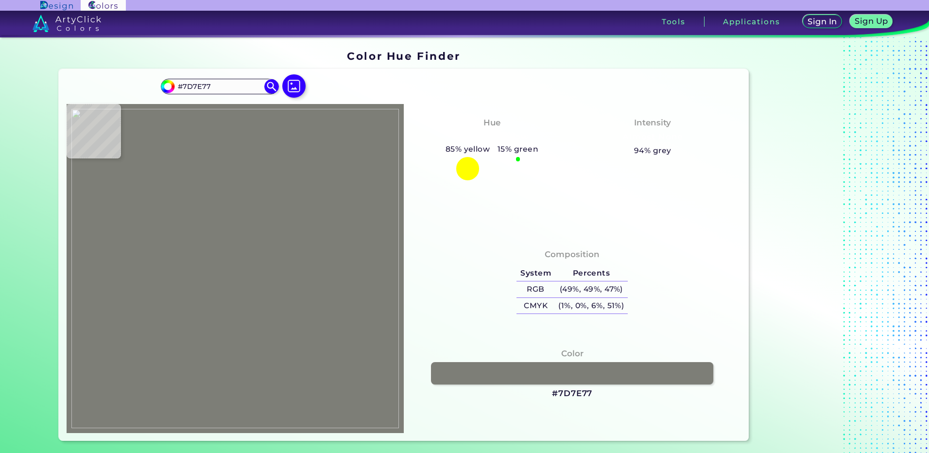
click at [237, 176] on img at bounding box center [235, 268] width 328 height 319
click at [575, 391] on h3 "#7D7E77" at bounding box center [572, 394] width 40 height 12
click at [267, 202] on img at bounding box center [235, 268] width 328 height 319
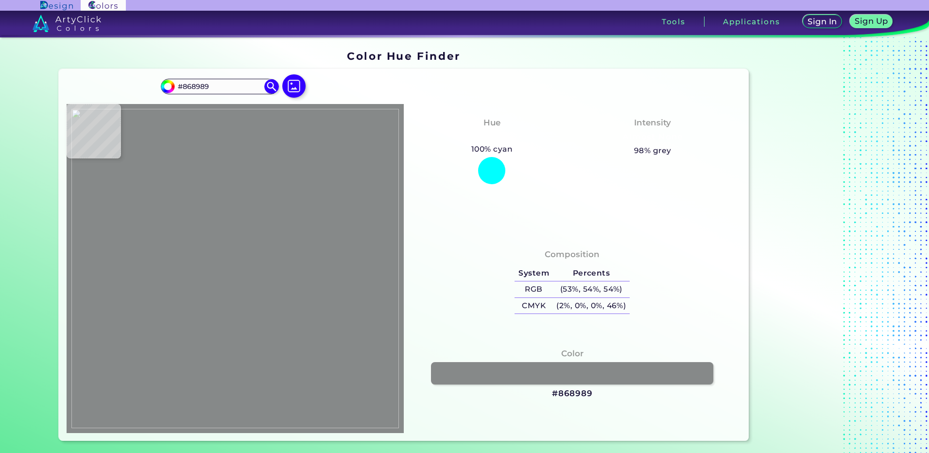
click at [233, 176] on img at bounding box center [235, 268] width 328 height 319
click at [584, 389] on h3 "#868989" at bounding box center [572, 394] width 41 height 12
click at [201, 270] on img at bounding box center [235, 268] width 328 height 319
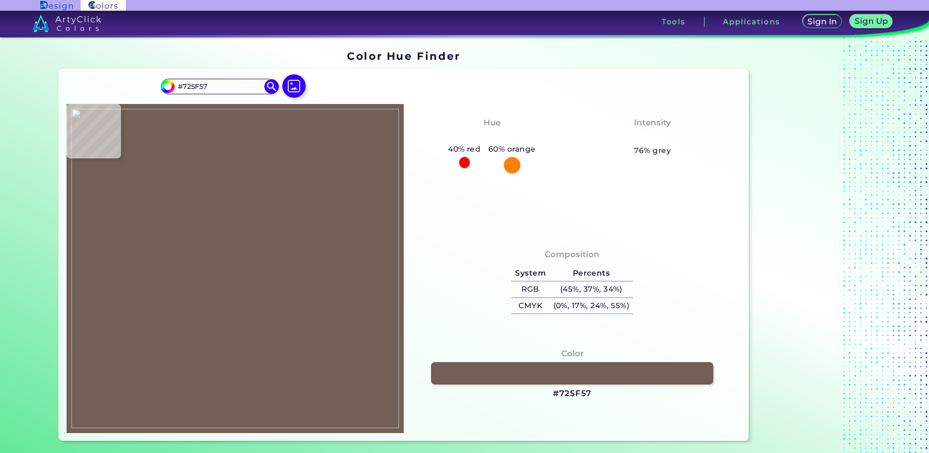
click at [189, 271] on img at bounding box center [235, 268] width 328 height 319
drag, startPoint x: 570, startPoint y: 392, endPoint x: 340, endPoint y: 372, distance: 231.2
click at [570, 392] on h3 "#725F57" at bounding box center [572, 394] width 38 height 12
click at [222, 136] on img at bounding box center [235, 268] width 328 height 319
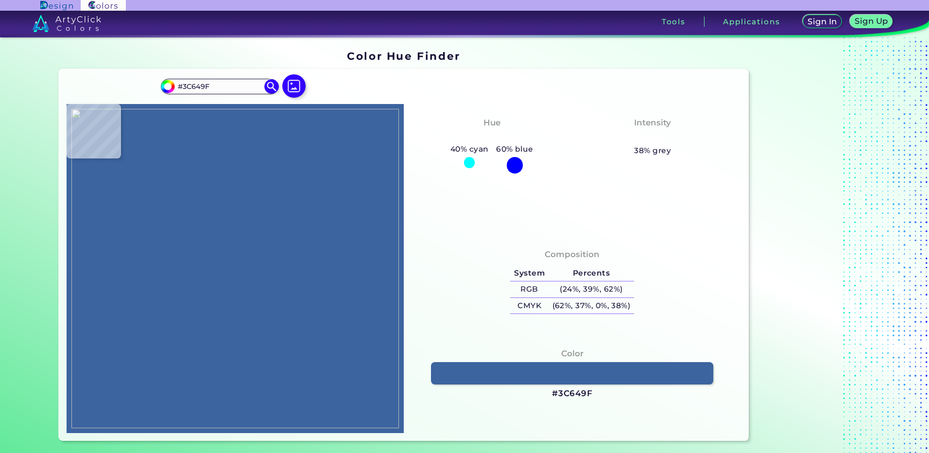
click at [261, 141] on img at bounding box center [235, 268] width 328 height 319
click at [566, 390] on h3 "#3C649F" at bounding box center [572, 394] width 41 height 12
click at [199, 139] on img at bounding box center [235, 268] width 328 height 319
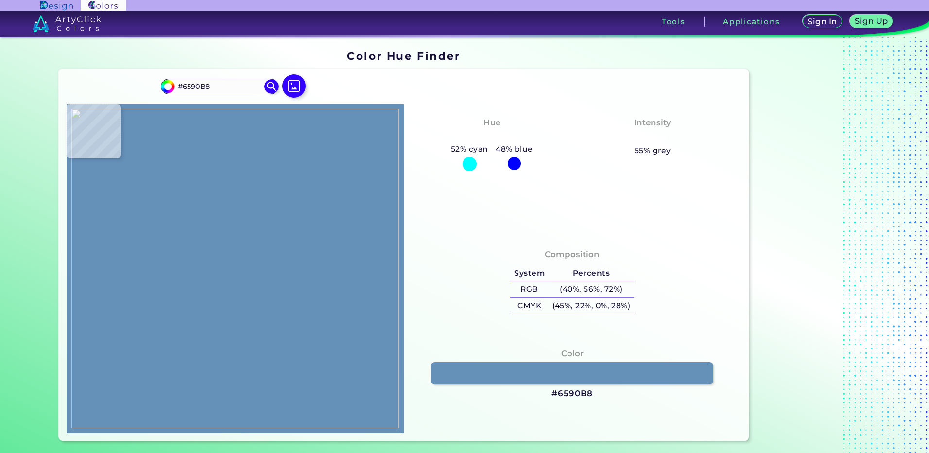
click at [194, 142] on img at bounding box center [235, 268] width 328 height 319
click at [584, 393] on h3 "#6590B8" at bounding box center [572, 394] width 41 height 12
click at [202, 149] on img at bounding box center [235, 268] width 328 height 319
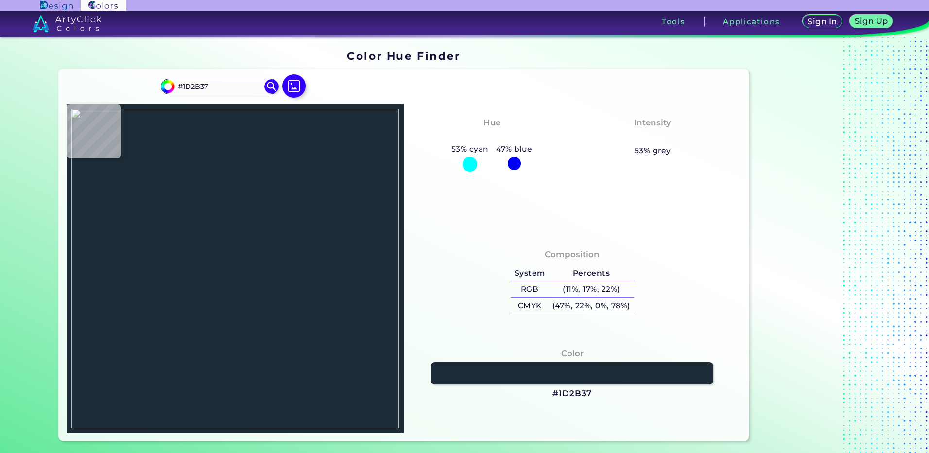
click at [199, 148] on img at bounding box center [235, 268] width 328 height 319
drag, startPoint x: 565, startPoint y: 395, endPoint x: 550, endPoint y: 392, distance: 15.3
click at [565, 395] on h3 "#1D2B37" at bounding box center [572, 394] width 39 height 12
click at [208, 171] on img at bounding box center [235, 268] width 328 height 319
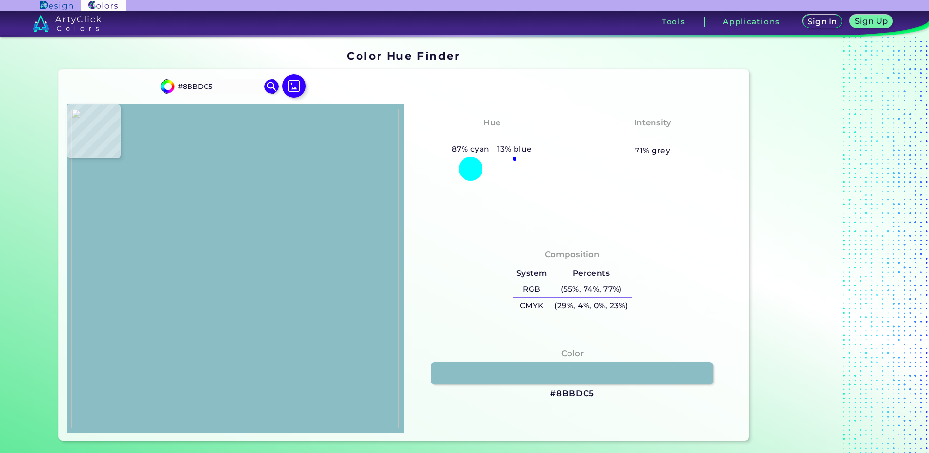
click at [266, 160] on img at bounding box center [235, 268] width 328 height 319
click at [264, 167] on img at bounding box center [235, 268] width 328 height 319
click at [574, 394] on h3 "#89C0C7" at bounding box center [572, 394] width 41 height 12
click at [248, 155] on img at bounding box center [235, 268] width 328 height 319
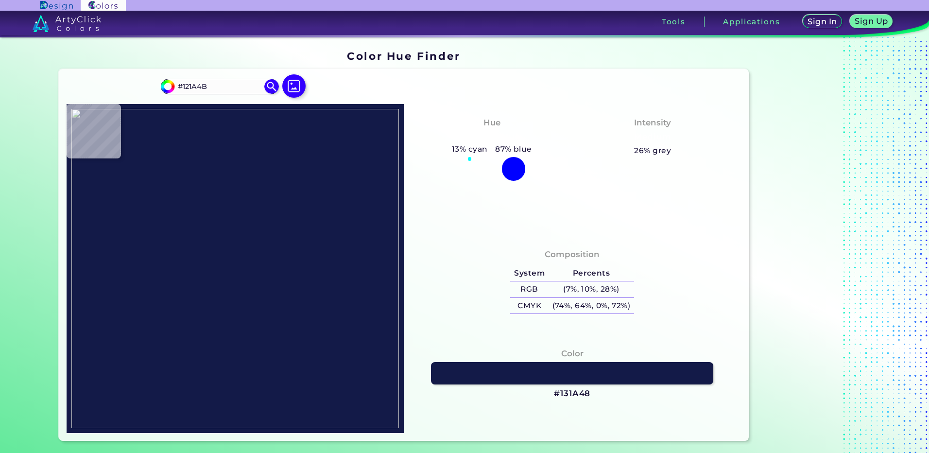
click at [269, 135] on img at bounding box center [235, 268] width 328 height 319
click at [270, 136] on img at bounding box center [235, 268] width 328 height 319
click at [562, 392] on h3 "#101C44" at bounding box center [572, 394] width 36 height 12
click at [250, 124] on img at bounding box center [235, 268] width 328 height 319
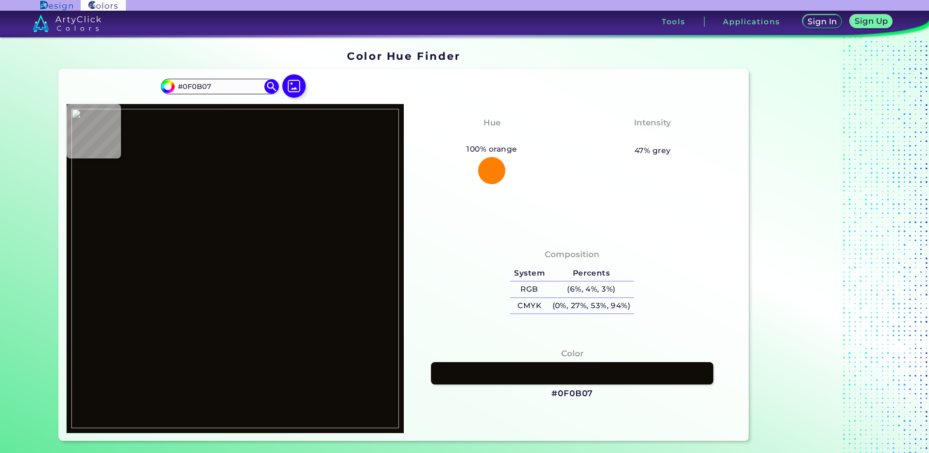
click at [228, 123] on img at bounding box center [235, 268] width 328 height 319
click at [577, 393] on h3 "#0F0B07" at bounding box center [572, 394] width 41 height 12
drag, startPoint x: 229, startPoint y: 131, endPoint x: 220, endPoint y: 131, distance: 9.7
click at [229, 131] on img at bounding box center [235, 268] width 328 height 319
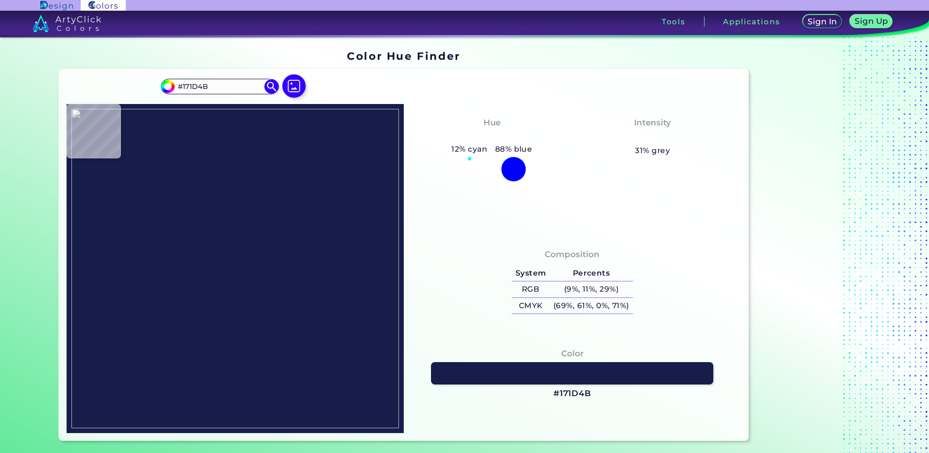
click at [241, 133] on img at bounding box center [235, 268] width 328 height 319
click at [568, 390] on h3 "#171D4B" at bounding box center [573, 394] width 38 height 12
click at [232, 243] on img at bounding box center [235, 268] width 328 height 319
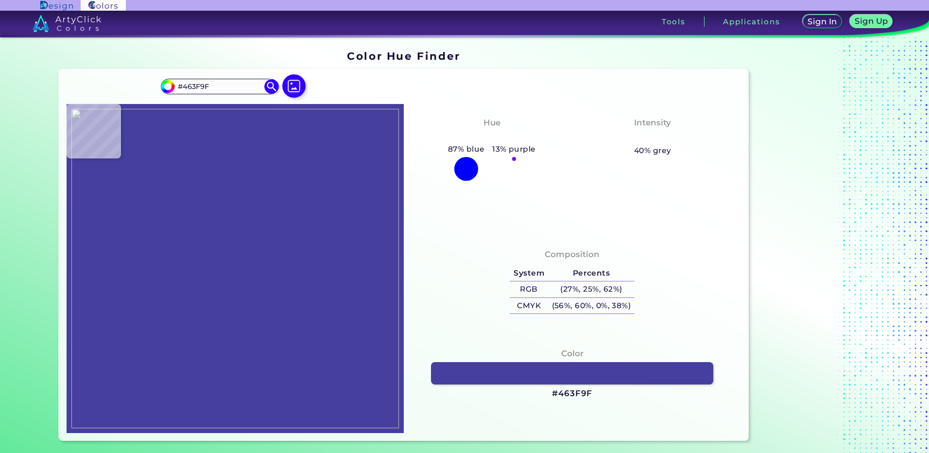
click at [230, 221] on img at bounding box center [235, 268] width 328 height 319
click at [561, 398] on h3 "#463F9F" at bounding box center [572, 394] width 40 height 12
drag, startPoint x: 205, startPoint y: 248, endPoint x: 204, endPoint y: 226, distance: 22.4
click at [205, 248] on img at bounding box center [235, 268] width 328 height 319
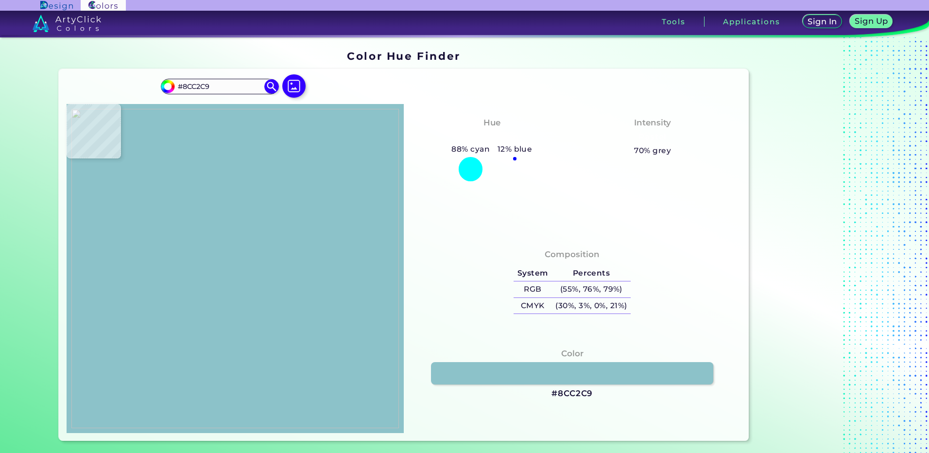
click at [201, 164] on img at bounding box center [235, 268] width 328 height 319
drag, startPoint x: 574, startPoint y: 392, endPoint x: 545, endPoint y: 382, distance: 31.2
click at [574, 392] on h3 "#8CC2C9" at bounding box center [572, 394] width 41 height 12
click at [200, 183] on img at bounding box center [235, 268] width 328 height 319
click at [197, 225] on img at bounding box center [235, 268] width 328 height 319
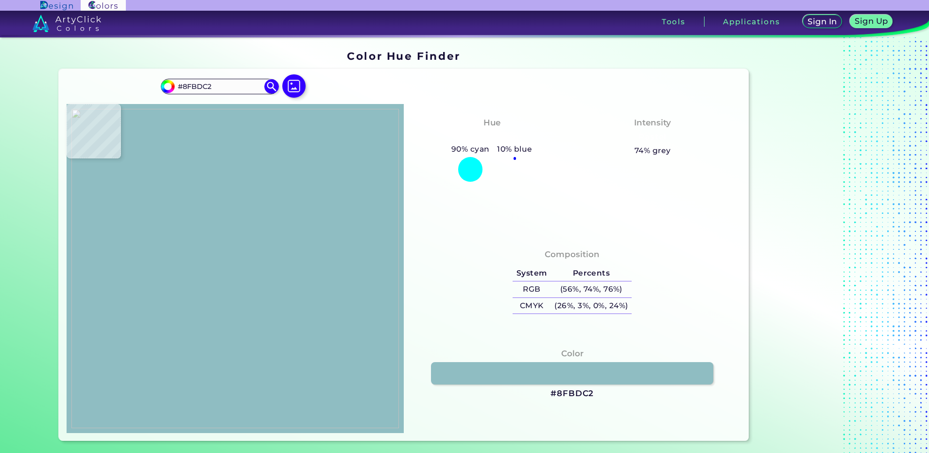
click at [560, 399] on h3 "#8FBDC2" at bounding box center [572, 394] width 43 height 12
click at [310, 295] on img at bounding box center [235, 268] width 328 height 319
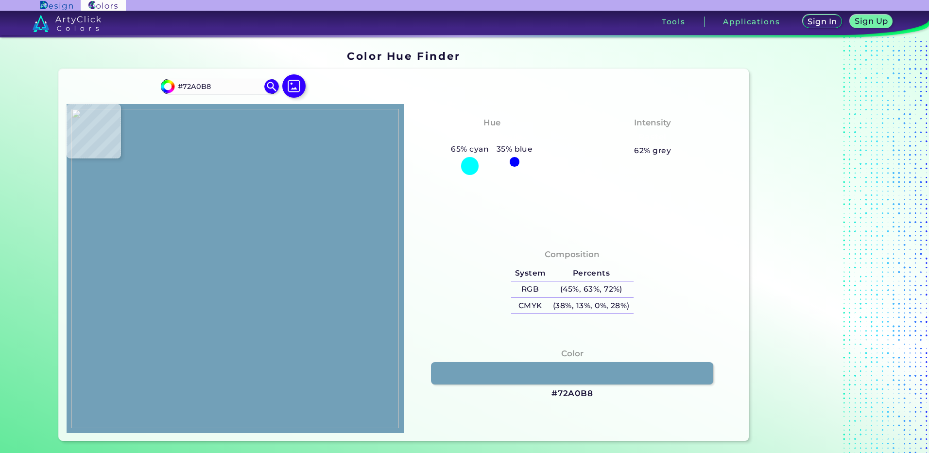
click at [266, 263] on img at bounding box center [235, 268] width 328 height 319
click at [573, 395] on h3 "#72A0B8" at bounding box center [573, 394] width 42 height 12
click at [269, 299] on img at bounding box center [235, 268] width 328 height 319
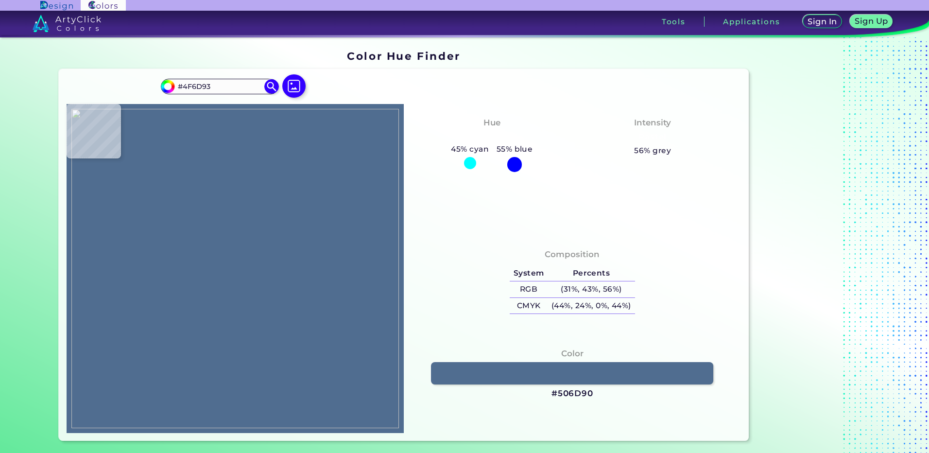
click at [269, 285] on img at bounding box center [235, 268] width 328 height 319
click at [567, 395] on h3 "#4F6D93" at bounding box center [573, 394] width 42 height 12
click at [271, 290] on img at bounding box center [235, 268] width 328 height 319
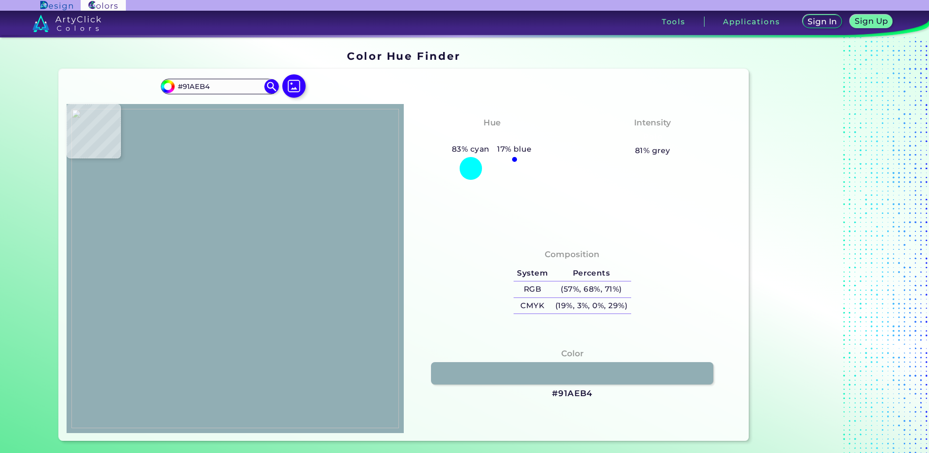
click at [270, 288] on img at bounding box center [235, 268] width 328 height 319
click at [271, 288] on img at bounding box center [235, 268] width 328 height 319
click at [570, 397] on h3 "#92AFB2" at bounding box center [573, 394] width 42 height 12
click at [264, 272] on img at bounding box center [235, 268] width 328 height 319
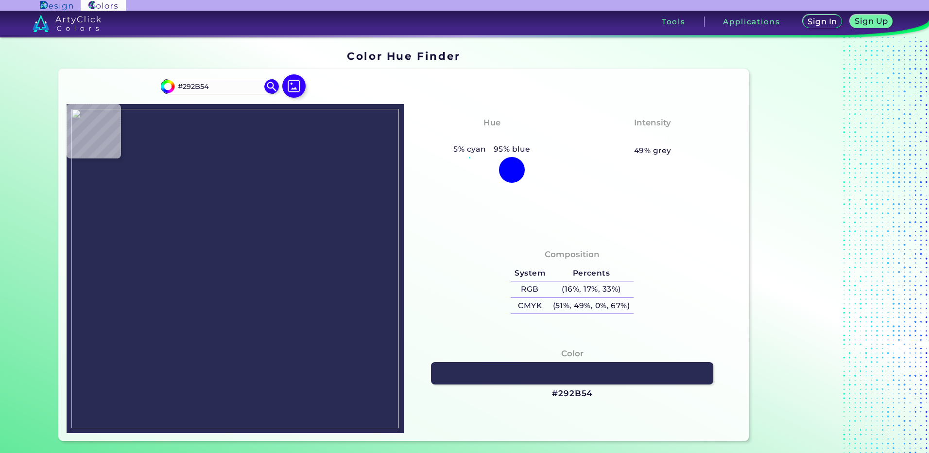
click at [263, 272] on img at bounding box center [235, 268] width 328 height 319
click at [574, 391] on h3 "#292B54" at bounding box center [572, 394] width 40 height 12
click at [294, 85] on img at bounding box center [294, 86] width 28 height 28
click at [0, 0] on input "file" at bounding box center [0, 0] width 0 height 0
click at [264, 320] on img at bounding box center [235, 268] width 328 height 319
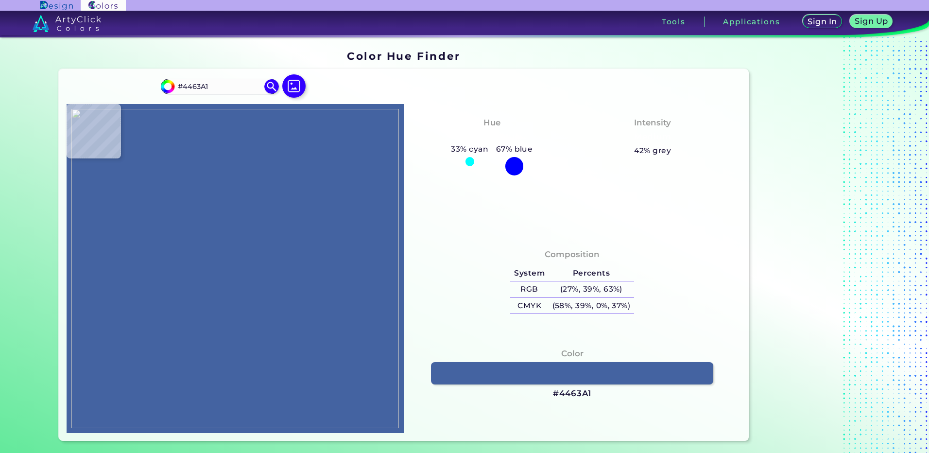
click at [278, 314] on img at bounding box center [235, 268] width 328 height 319
click at [568, 392] on h3 "#4463A1" at bounding box center [572, 394] width 38 height 12
click at [274, 311] on img at bounding box center [235, 268] width 328 height 319
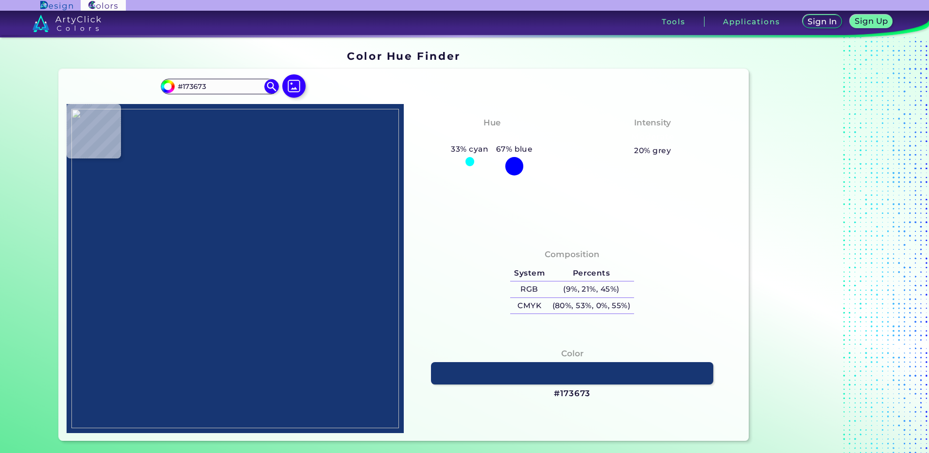
click at [278, 309] on img at bounding box center [235, 268] width 328 height 319
click at [563, 393] on h3 "#173673" at bounding box center [572, 394] width 36 height 12
click at [299, 324] on img at bounding box center [235, 268] width 328 height 319
click at [279, 309] on img at bounding box center [235, 268] width 328 height 319
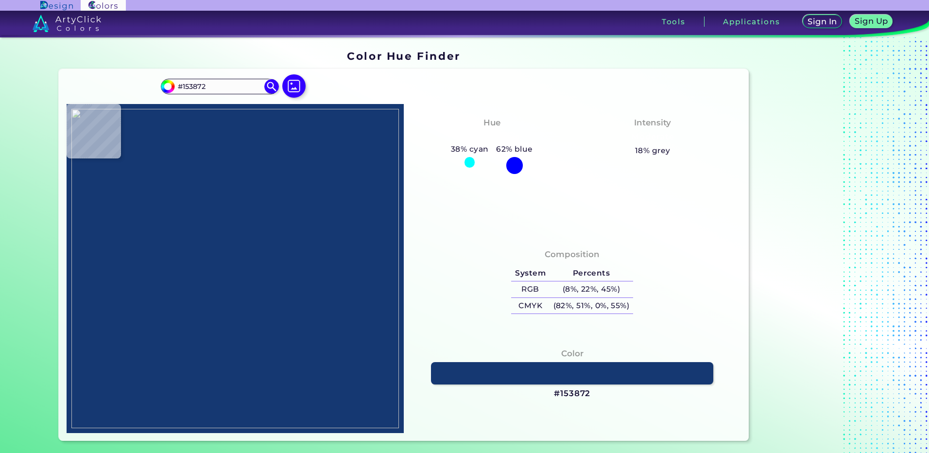
click at [278, 309] on img at bounding box center [235, 268] width 328 height 319
click at [561, 394] on h3 "#153872" at bounding box center [572, 394] width 36 height 12
click at [276, 311] on img at bounding box center [235, 268] width 328 height 319
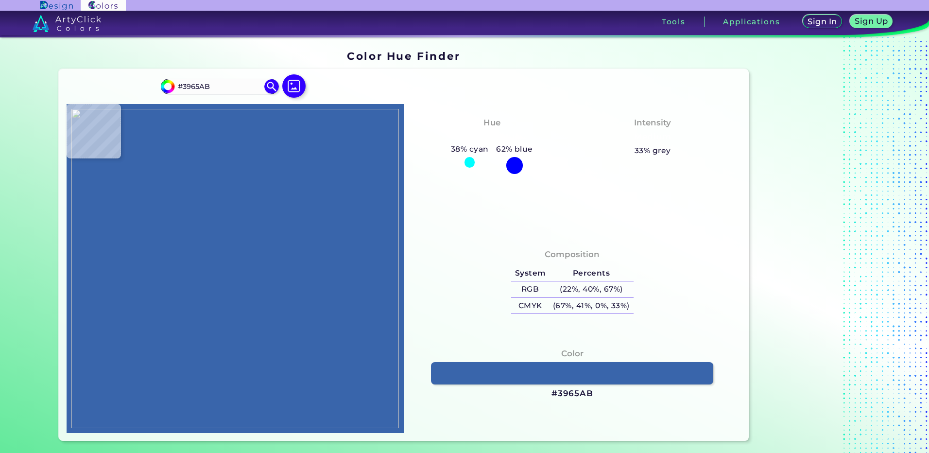
click at [280, 312] on img at bounding box center [235, 268] width 328 height 319
click at [569, 397] on h3 "#3965AB" at bounding box center [573, 394] width 42 height 12
click at [291, 313] on img at bounding box center [235, 268] width 328 height 319
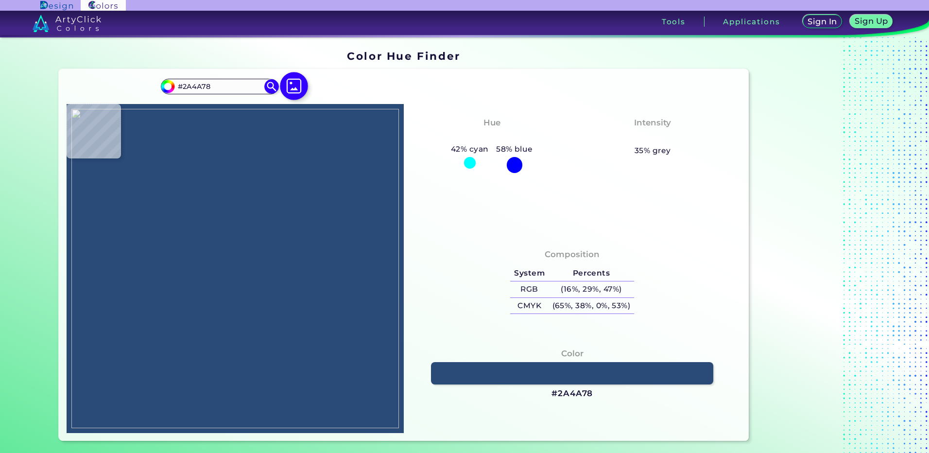
click at [291, 80] on img at bounding box center [294, 86] width 28 height 28
click at [0, 0] on input "file" at bounding box center [0, 0] width 0 height 0
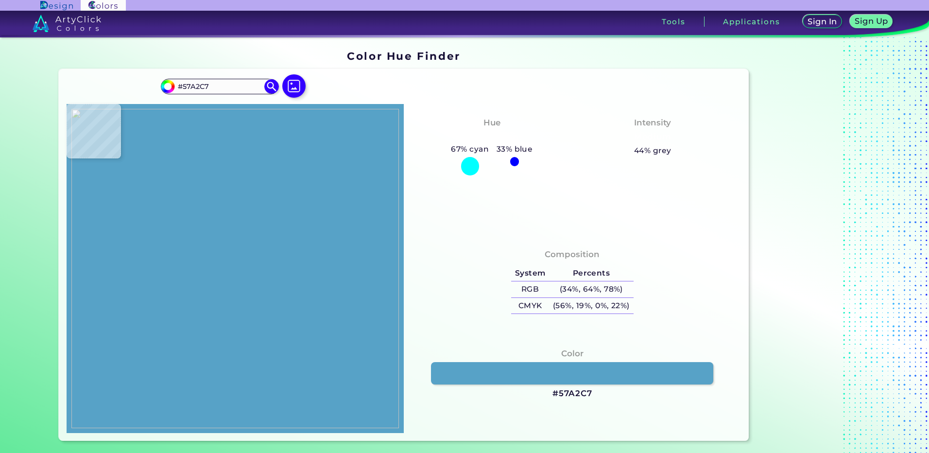
click at [274, 308] on img at bounding box center [235, 268] width 328 height 319
click at [573, 395] on h3 "#57A2C7" at bounding box center [573, 394] width 40 height 12
click at [271, 319] on img at bounding box center [235, 268] width 328 height 319
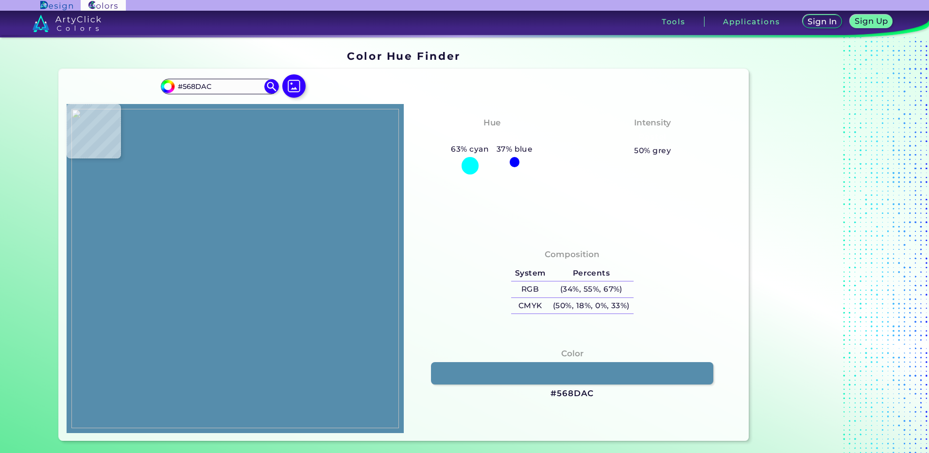
click at [263, 316] on img at bounding box center [235, 268] width 328 height 319
click at [569, 388] on h3 "#568DAC" at bounding box center [572, 394] width 43 height 12
drag, startPoint x: 286, startPoint y: 316, endPoint x: 282, endPoint y: 311, distance: 7.0
click at [286, 316] on img at bounding box center [235, 268] width 328 height 319
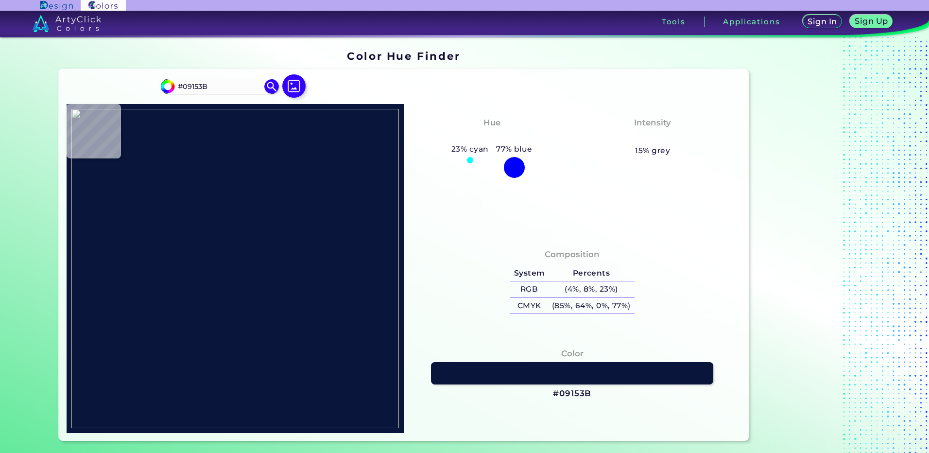
click at [272, 298] on img at bounding box center [235, 268] width 328 height 319
drag, startPoint x: 560, startPoint y: 391, endPoint x: 428, endPoint y: 361, distance: 136.0
click at [560, 391] on h3 "#09153B" at bounding box center [572, 394] width 38 height 12
click at [294, 89] on img at bounding box center [294, 86] width 28 height 28
click at [0, 0] on input "file" at bounding box center [0, 0] width 0 height 0
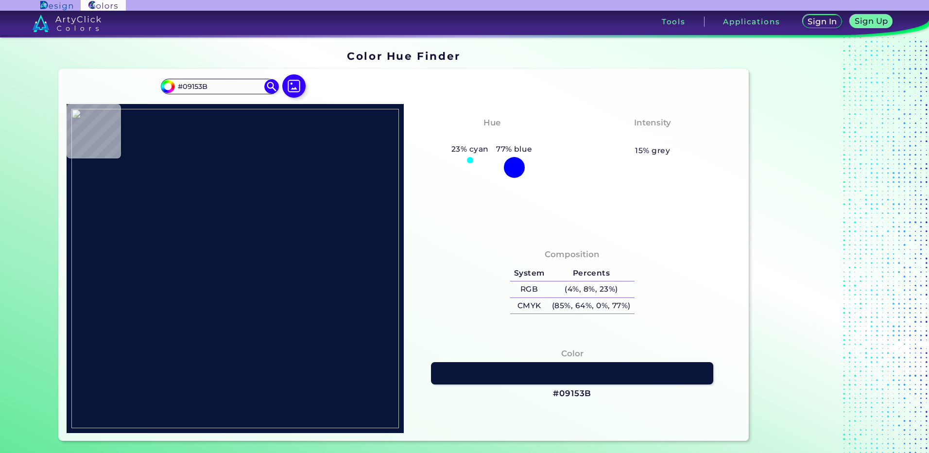
click at [223, 376] on img at bounding box center [235, 268] width 328 height 319
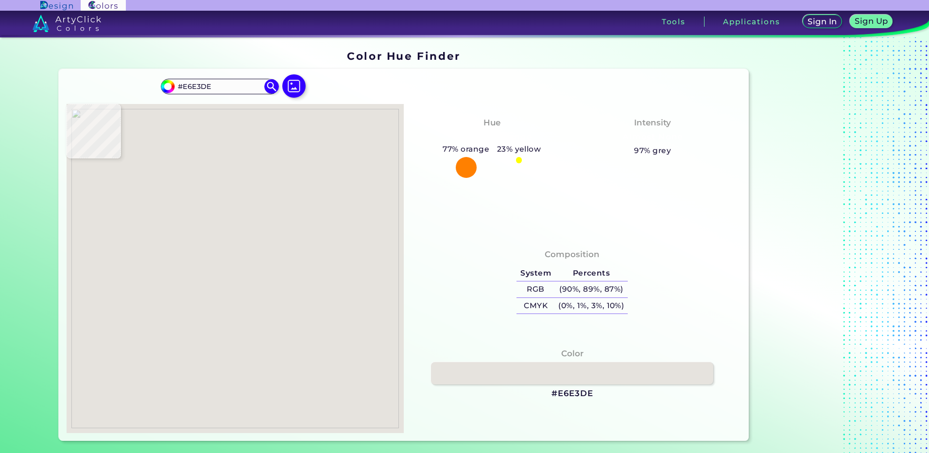
click at [222, 375] on img at bounding box center [235, 268] width 328 height 319
click at [575, 394] on h3 "#E6E3DE" at bounding box center [573, 394] width 42 height 12
click at [228, 353] on img at bounding box center [235, 268] width 328 height 319
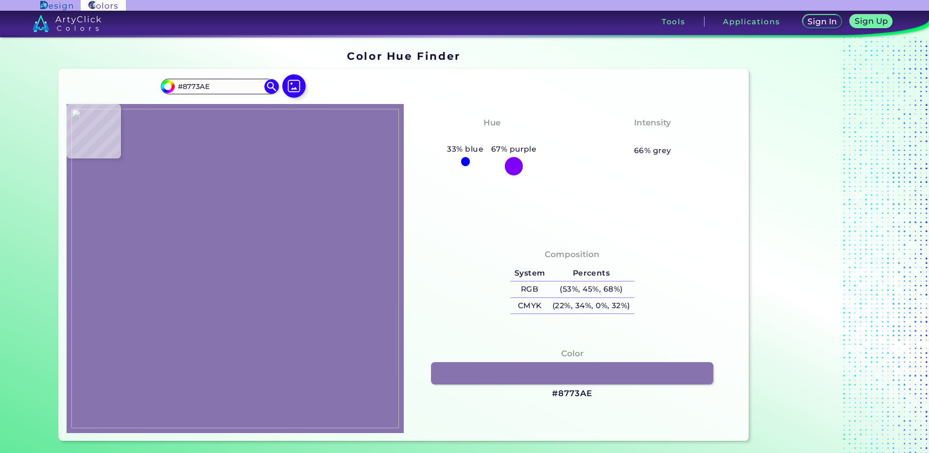
click at [219, 356] on img at bounding box center [235, 268] width 328 height 319
click at [245, 374] on img at bounding box center [235, 268] width 328 height 319
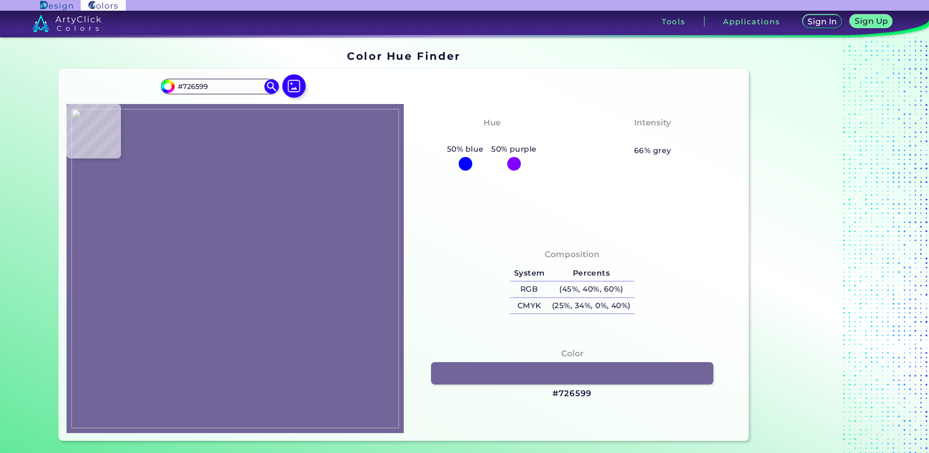
click at [266, 355] on img at bounding box center [235, 268] width 328 height 319
click at [571, 396] on h3 "#726599" at bounding box center [572, 394] width 39 height 12
click at [219, 357] on img at bounding box center [235, 268] width 328 height 319
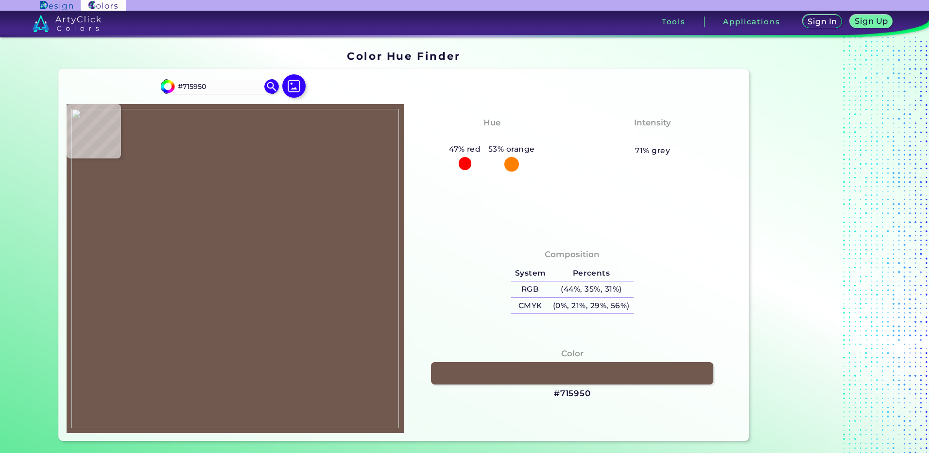
click at [218, 353] on img at bounding box center [235, 268] width 328 height 319
click at [575, 391] on h3 "#715950" at bounding box center [572, 394] width 37 height 12
click at [254, 311] on img at bounding box center [235, 268] width 328 height 319
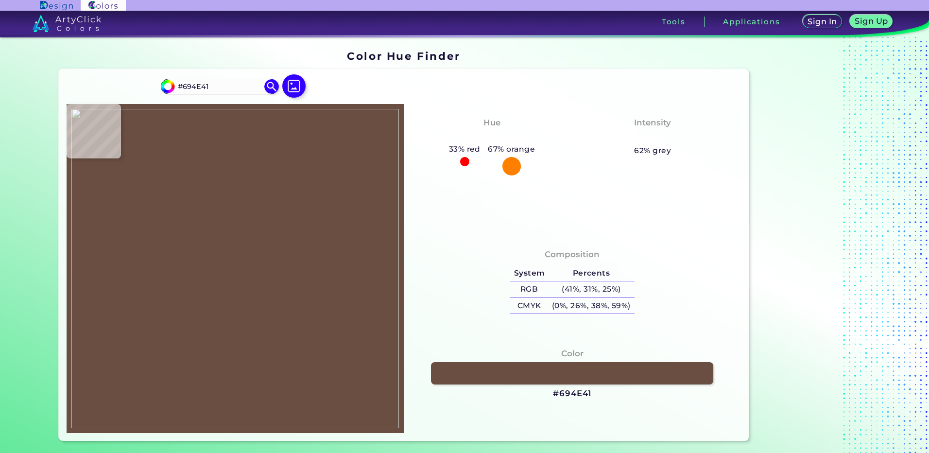
click at [266, 351] on img at bounding box center [235, 268] width 328 height 319
click at [197, 262] on img at bounding box center [235, 268] width 328 height 319
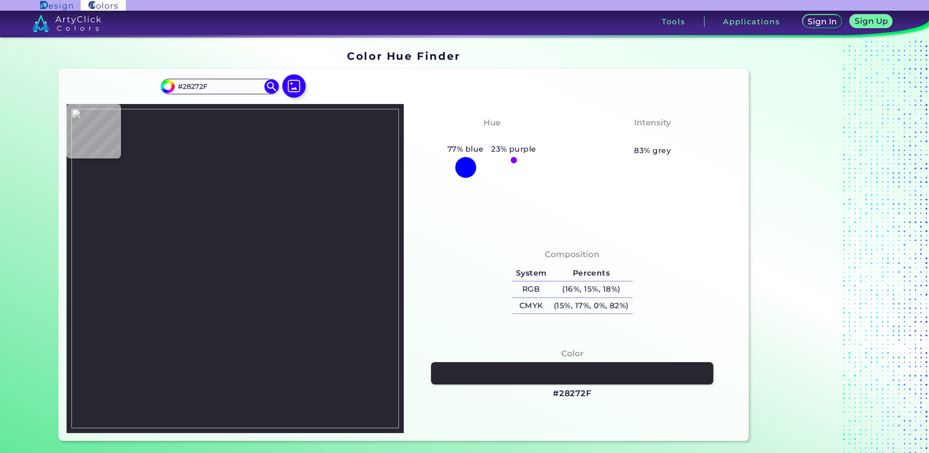
click at [219, 235] on img at bounding box center [235, 268] width 328 height 319
click at [280, 393] on img at bounding box center [235, 268] width 328 height 319
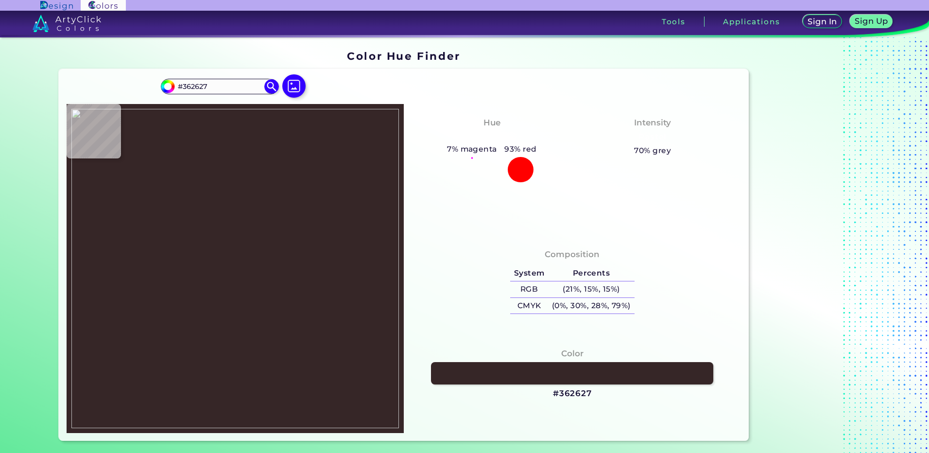
click at [271, 420] on img at bounding box center [235, 268] width 328 height 319
click at [572, 396] on h3 "#362627" at bounding box center [572, 394] width 39 height 12
click at [237, 398] on img at bounding box center [235, 268] width 328 height 319
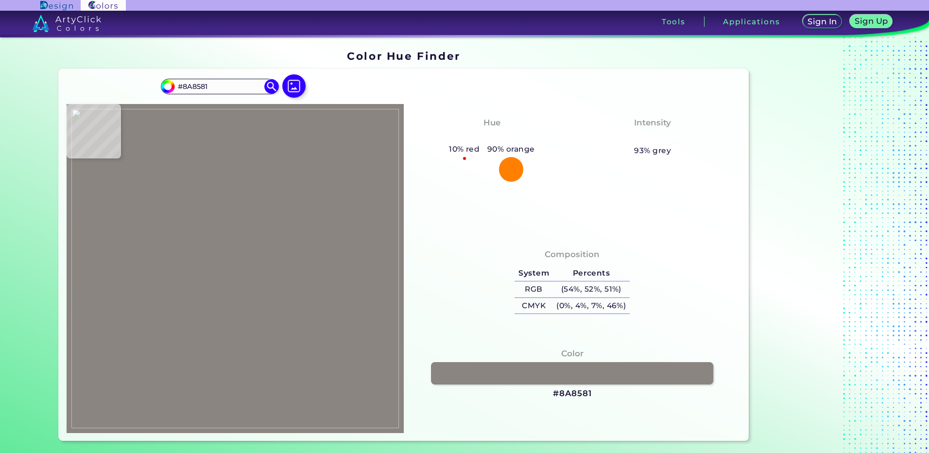
click at [257, 378] on img at bounding box center [235, 268] width 328 height 319
click at [573, 395] on h3 "#8A8581" at bounding box center [572, 394] width 39 height 12
click at [283, 402] on img at bounding box center [235, 268] width 328 height 319
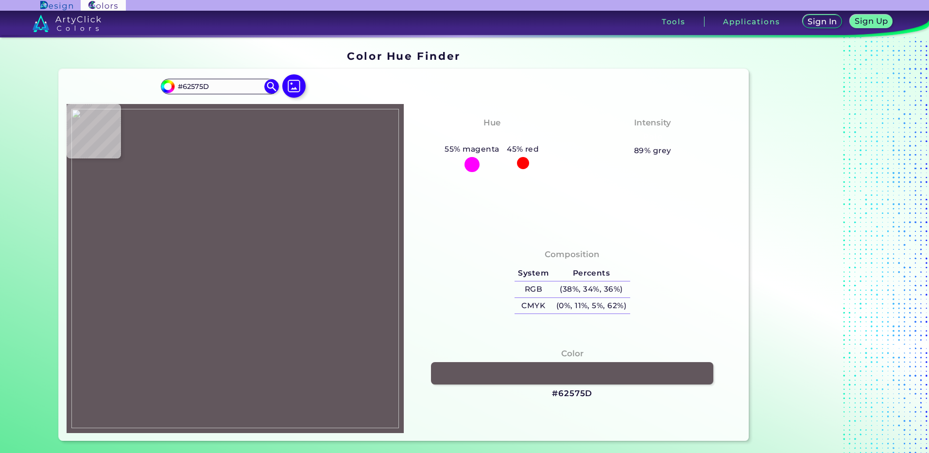
click at [267, 405] on img at bounding box center [235, 268] width 328 height 319
click at [574, 395] on h3 "#62575D" at bounding box center [572, 394] width 40 height 12
click at [288, 398] on img at bounding box center [235, 268] width 328 height 319
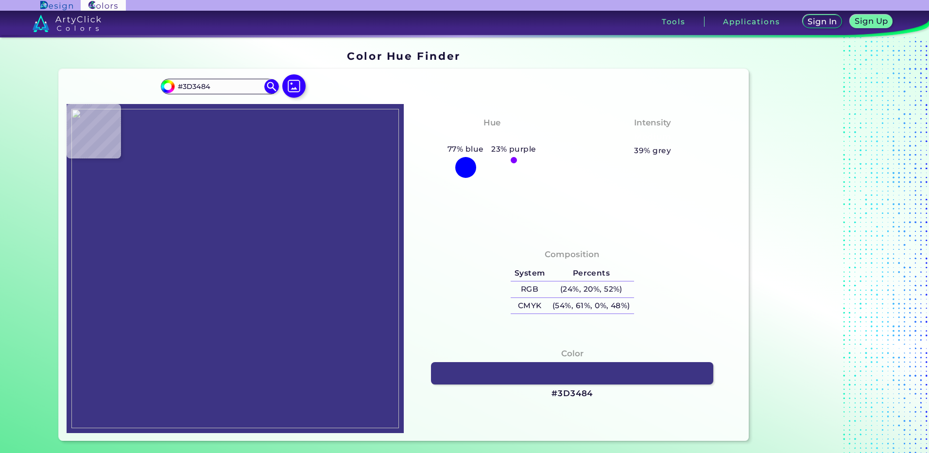
click at [267, 399] on img at bounding box center [235, 268] width 328 height 319
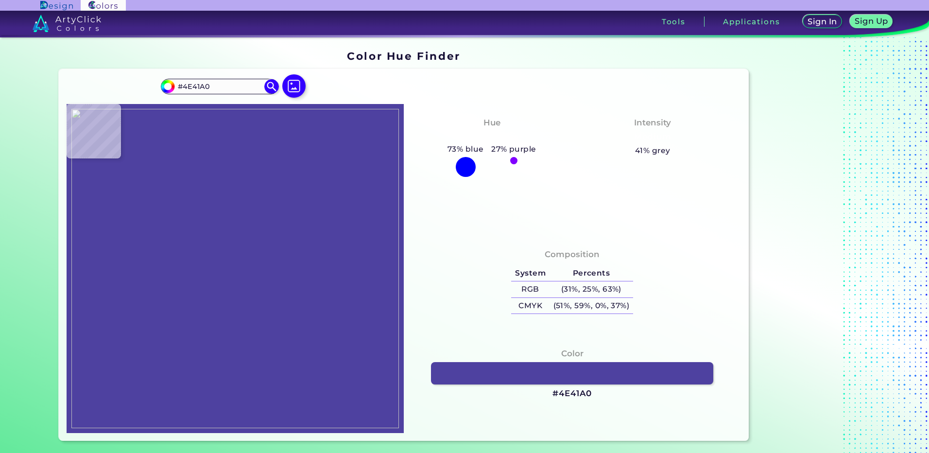
click at [267, 399] on img at bounding box center [235, 268] width 328 height 319
click at [573, 397] on h3 "#4E41A0" at bounding box center [572, 394] width 39 height 12
click at [264, 397] on img at bounding box center [235, 268] width 328 height 319
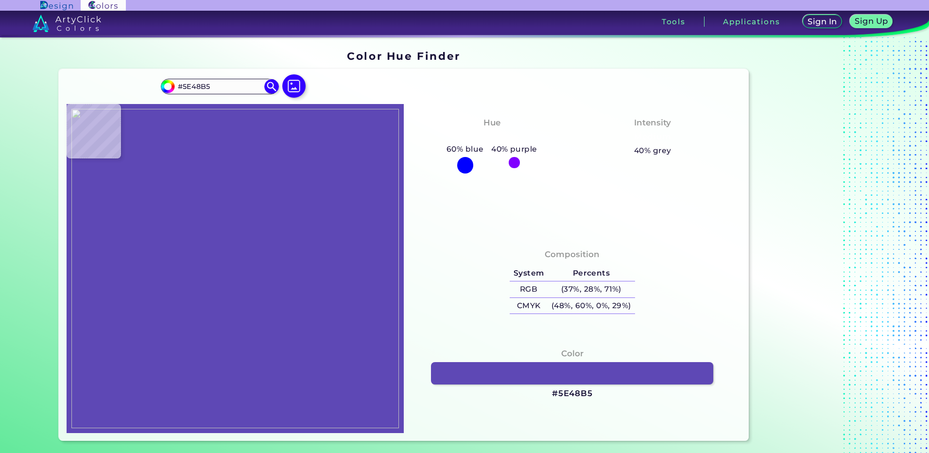
click at [222, 408] on img at bounding box center [235, 268] width 328 height 319
click at [581, 395] on h3 "#5E48B5" at bounding box center [572, 394] width 41 height 12
click at [243, 417] on img at bounding box center [235, 268] width 328 height 319
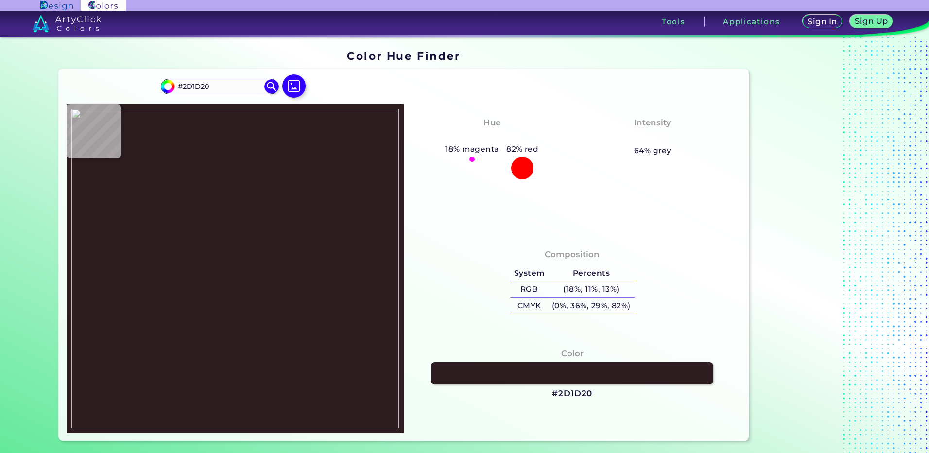
click at [219, 419] on img at bounding box center [235, 268] width 328 height 319
drag, startPoint x: 226, startPoint y: 325, endPoint x: 216, endPoint y: 277, distance: 49.1
click at [226, 325] on img at bounding box center [235, 268] width 328 height 319
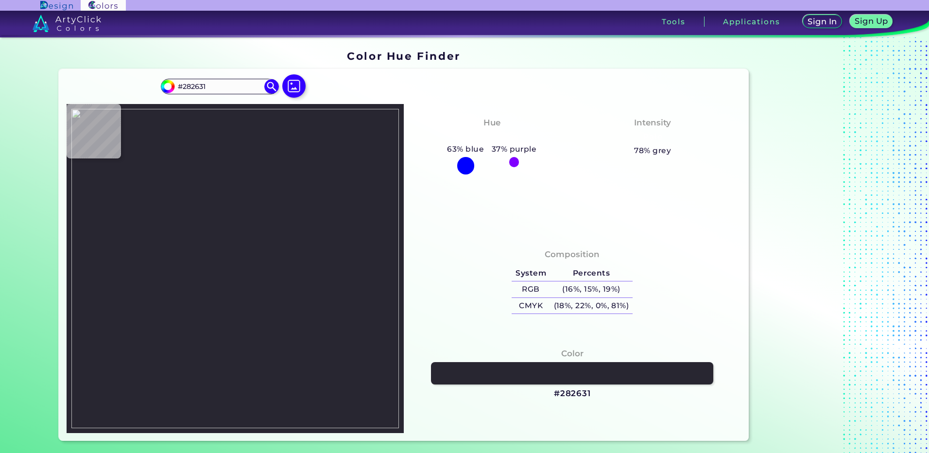
click at [218, 240] on img at bounding box center [235, 268] width 328 height 319
click at [590, 401] on div "Color #282631" at bounding box center [573, 374] width 322 height 62
click at [585, 395] on h3 "#282631" at bounding box center [572, 394] width 37 height 12
click at [260, 415] on img at bounding box center [235, 268] width 328 height 319
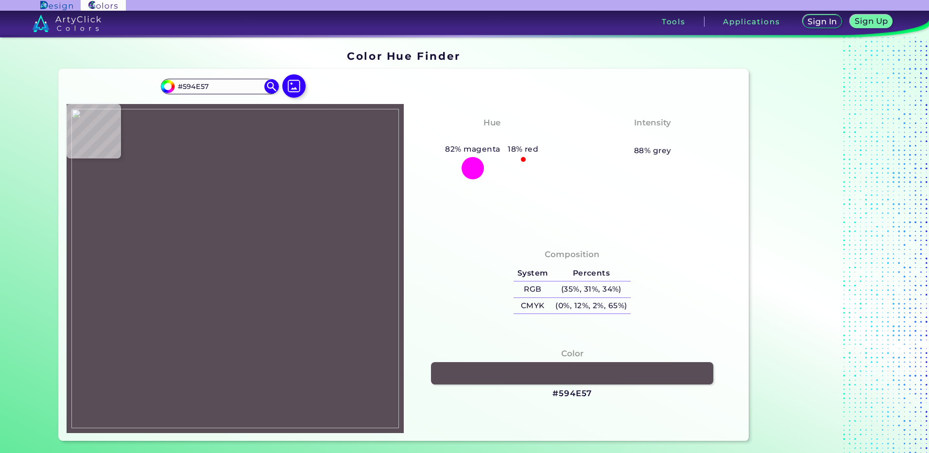
click at [269, 403] on img at bounding box center [235, 268] width 328 height 319
click at [559, 398] on h3 "#594E57" at bounding box center [572, 394] width 39 height 12
click at [273, 411] on img at bounding box center [235, 268] width 328 height 319
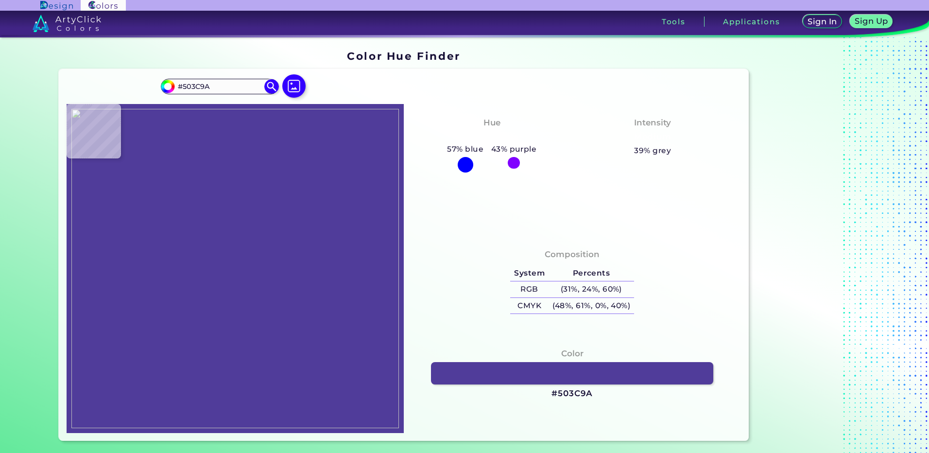
click at [269, 409] on img at bounding box center [235, 268] width 328 height 319
click at [575, 394] on h3 "#503C9A" at bounding box center [572, 394] width 41 height 12
click at [220, 400] on img at bounding box center [235, 268] width 328 height 319
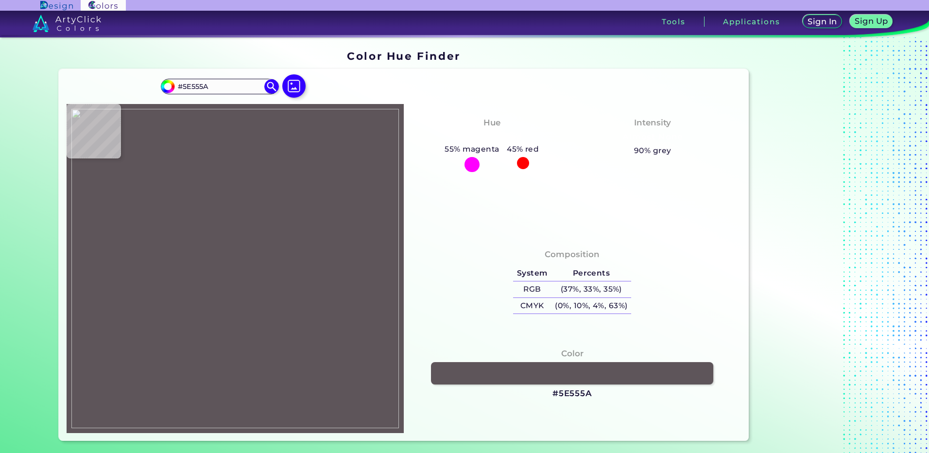
click at [221, 404] on img at bounding box center [235, 268] width 328 height 319
click at [218, 404] on img at bounding box center [235, 268] width 328 height 319
click at [572, 399] on div "Color #64595F" at bounding box center [573, 374] width 322 height 62
click at [572, 394] on h3 "#64595F" at bounding box center [573, 394] width 40 height 12
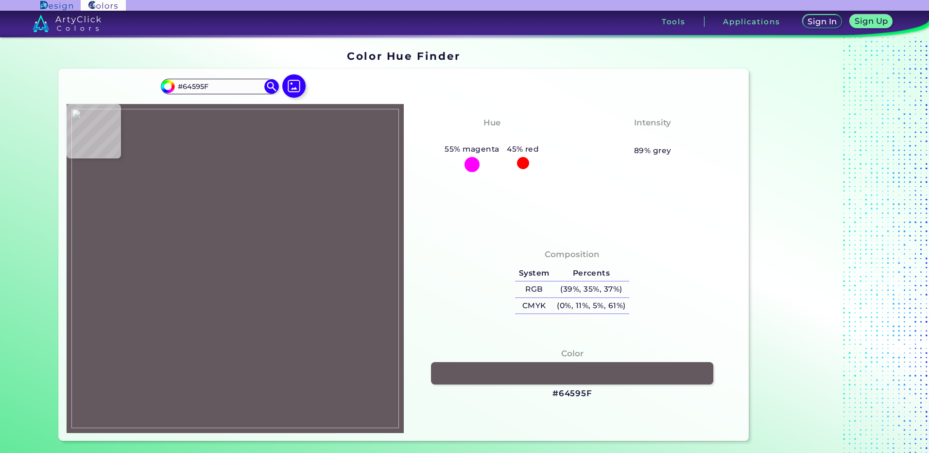
click at [227, 411] on img at bounding box center [235, 268] width 328 height 319
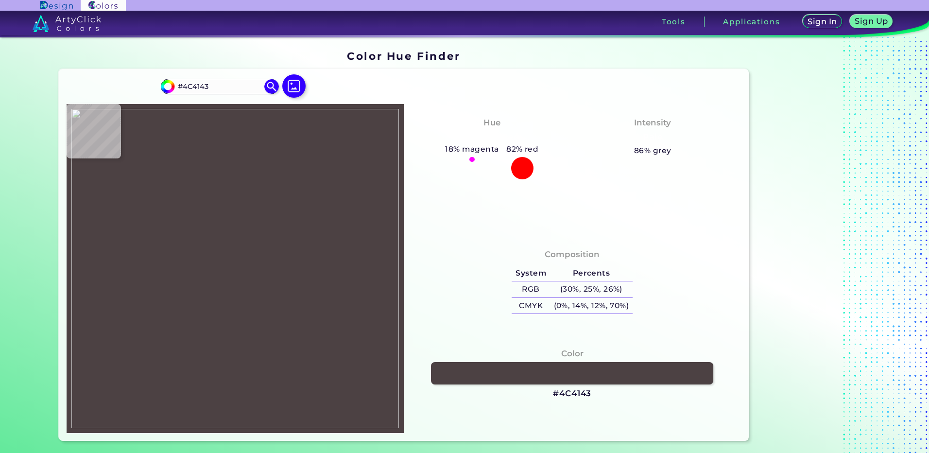
click at [224, 404] on img at bounding box center [235, 268] width 328 height 319
click at [565, 398] on h3 "#4C4143" at bounding box center [572, 394] width 38 height 12
drag, startPoint x: 211, startPoint y: 372, endPoint x: 212, endPoint y: 364, distance: 8.4
click at [211, 371] on img at bounding box center [235, 268] width 328 height 319
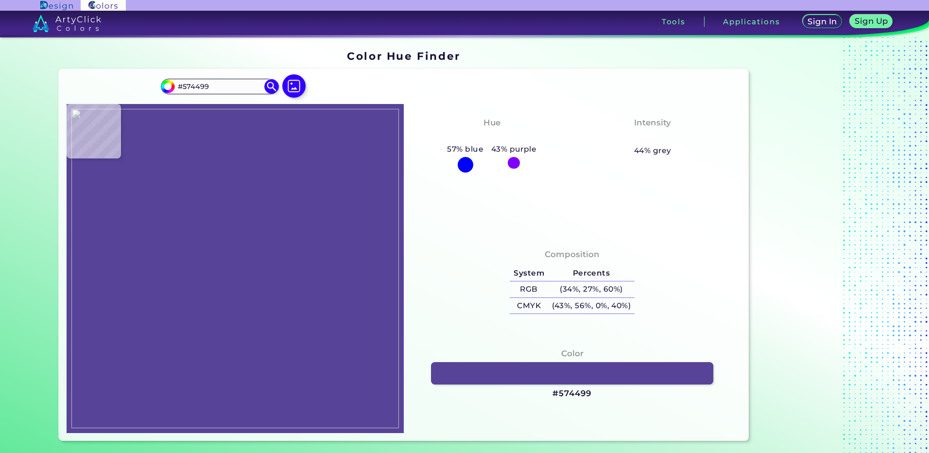
click at [221, 408] on img at bounding box center [235, 268] width 328 height 319
click at [578, 397] on h3 "#574499" at bounding box center [572, 394] width 39 height 12
